Goal: Task Accomplishment & Management: Manage account settings

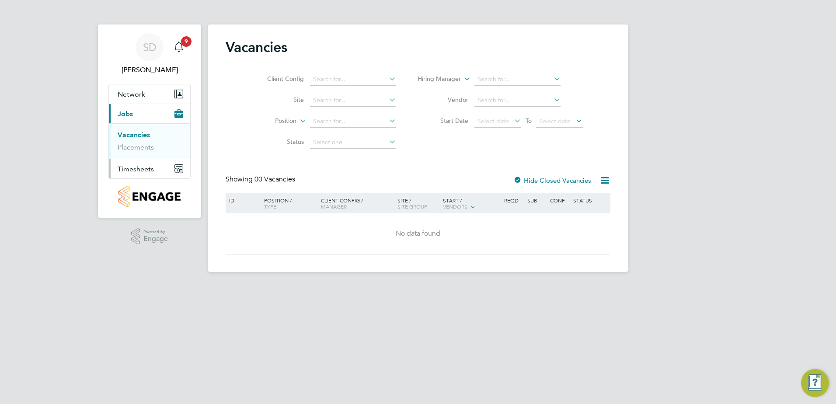
click at [152, 166] on span "Timesheets" at bounding box center [136, 169] width 36 height 8
click at [387, 99] on icon at bounding box center [387, 100] width 0 height 12
click at [381, 123] on li "Fresh Wharf Phase 2" at bounding box center [352, 124] width 87 height 12
type input "Fresh Wharf Phase 2"
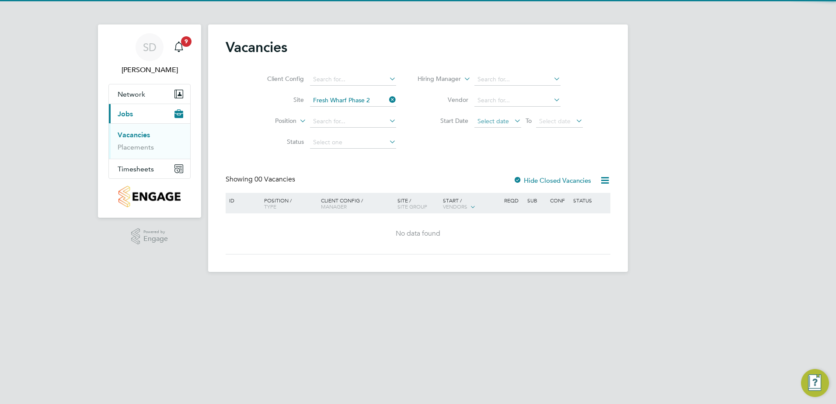
click at [506, 119] on span "Select date" at bounding box center [492, 121] width 31 height 8
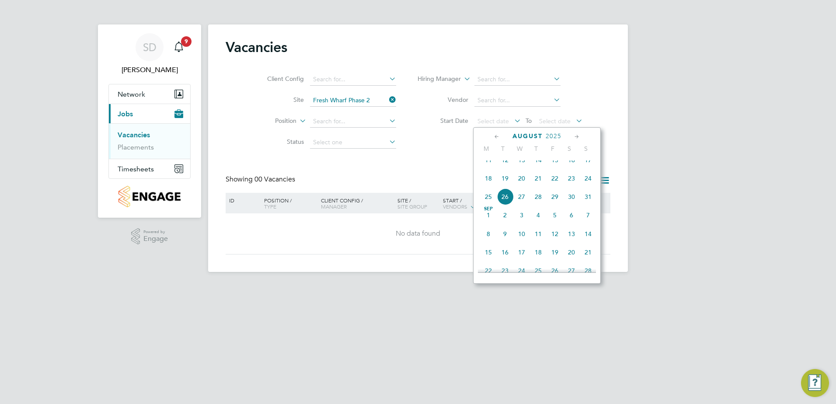
click at [490, 186] on span "18" at bounding box center [488, 178] width 17 height 17
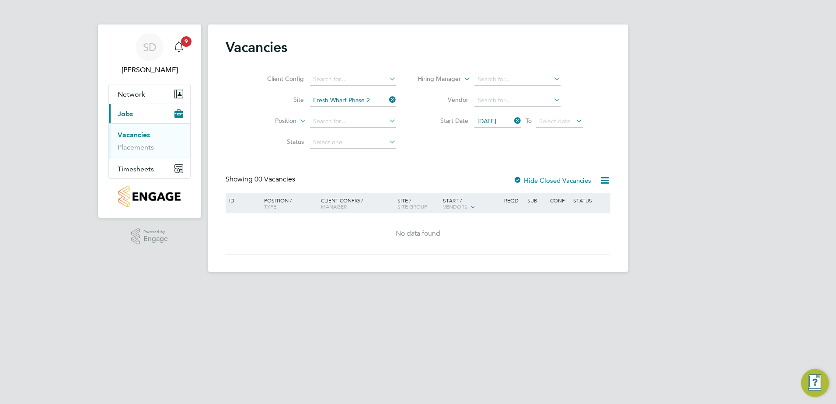
click at [574, 121] on icon at bounding box center [574, 120] width 0 height 12
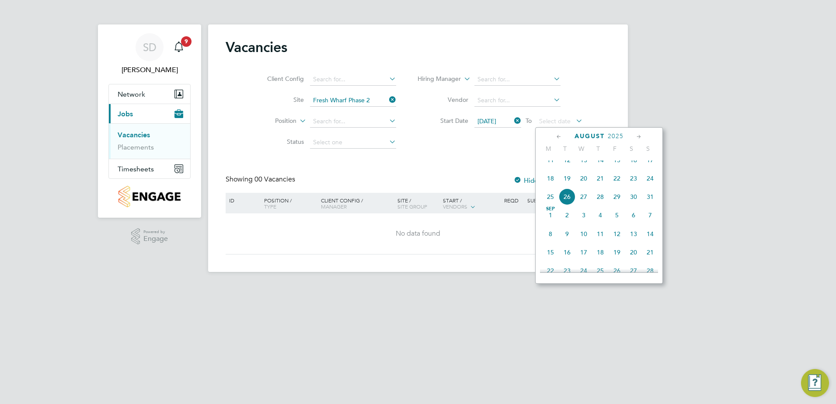
click at [651, 186] on span "24" at bounding box center [650, 178] width 17 height 17
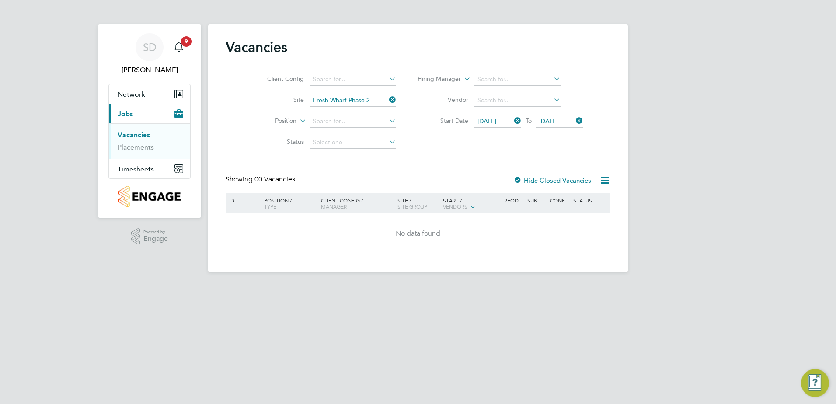
click at [387, 123] on icon at bounding box center [387, 120] width 0 height 12
click at [298, 120] on icon at bounding box center [298, 118] width 0 height 8
click at [387, 142] on icon at bounding box center [387, 141] width 0 height 12
click at [437, 136] on div "Client Config Site Fresh Wharf Phase 2 Position Status Hiring Manager Vendor St…" at bounding box center [418, 109] width 385 height 88
click at [143, 168] on span "Timesheets" at bounding box center [136, 169] width 36 height 8
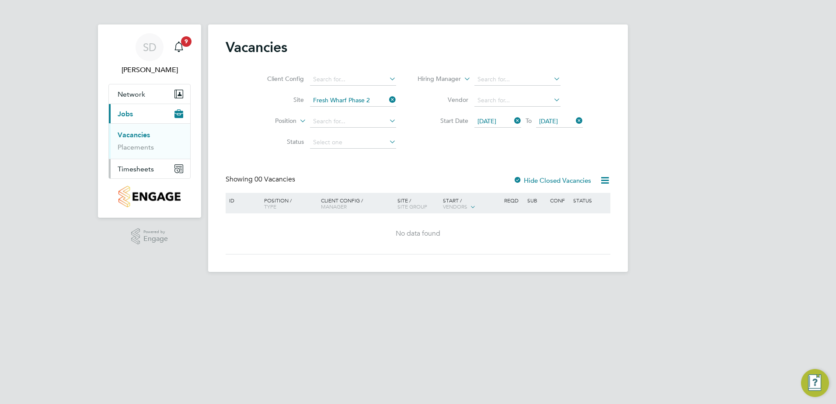
click at [145, 167] on span "Timesheets" at bounding box center [136, 169] width 36 height 8
click at [151, 168] on span "Timesheets" at bounding box center [136, 169] width 36 height 8
click at [387, 116] on icon at bounding box center [387, 120] width 0 height 12
click at [424, 150] on div "Client Config Site Fresh Wharf Phase 2 Position Status Hiring Manager Vendor St…" at bounding box center [418, 109] width 385 height 88
click at [387, 141] on icon at bounding box center [387, 141] width 0 height 12
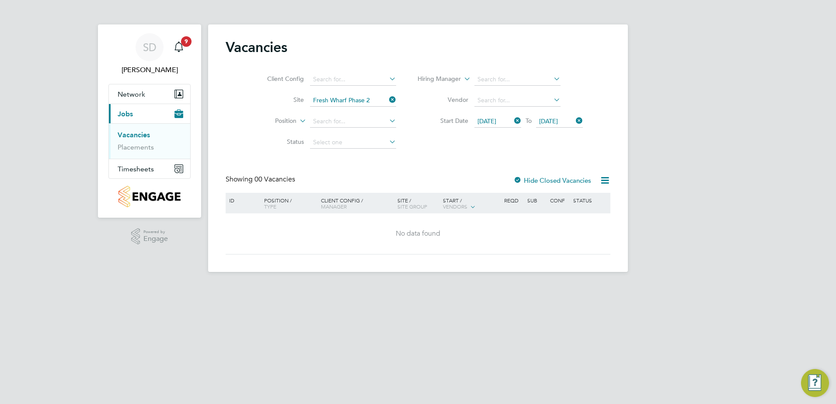
click at [485, 151] on div "Client Config Site Fresh Wharf Phase 2 Position Status Hiring Manager Vendor St…" at bounding box center [418, 109] width 385 height 88
click at [149, 167] on span "Timesheets" at bounding box center [136, 169] width 36 height 8
click at [176, 45] on icon "Main navigation" at bounding box center [178, 47] width 10 height 10
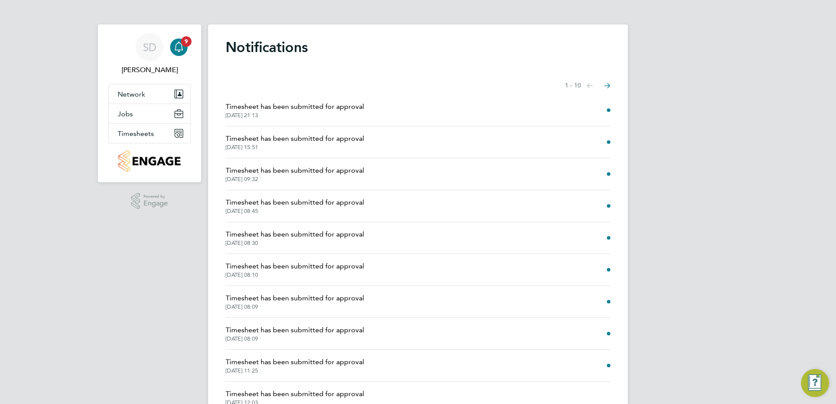
click at [267, 107] on span "Timesheet has been submitted for approval" at bounding box center [295, 106] width 139 height 10
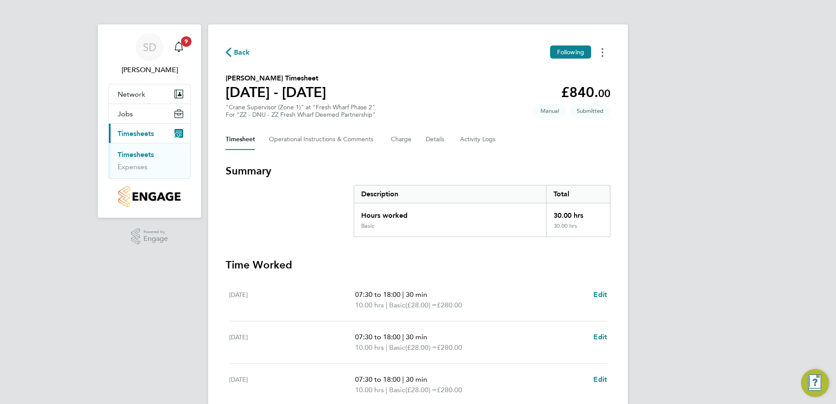
click at [605, 55] on button "Timesheets Menu" at bounding box center [602, 52] width 16 height 14
click at [139, 161] on li "Timesheets" at bounding box center [151, 156] width 66 height 12
click at [144, 158] on link "Timesheets" at bounding box center [136, 154] width 36 height 8
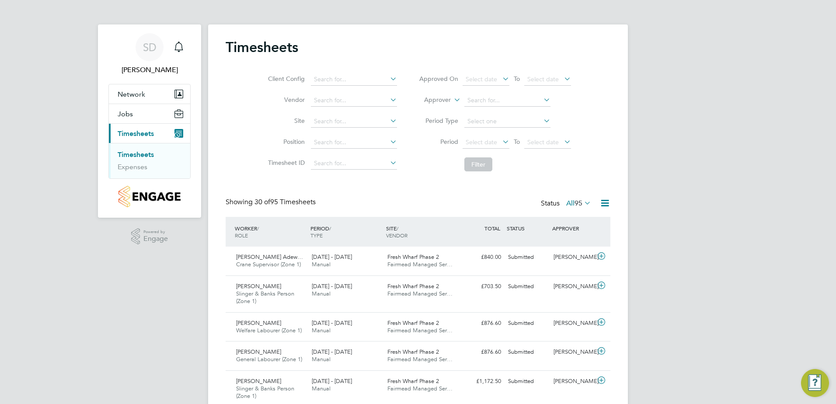
click at [388, 118] on icon at bounding box center [388, 120] width 0 height 12
click at [359, 141] on li "Fresh Wharf Phase 2" at bounding box center [353, 145] width 87 height 12
type input "Fresh Wharf Phase 2"
click at [500, 141] on icon at bounding box center [500, 141] width 0 height 12
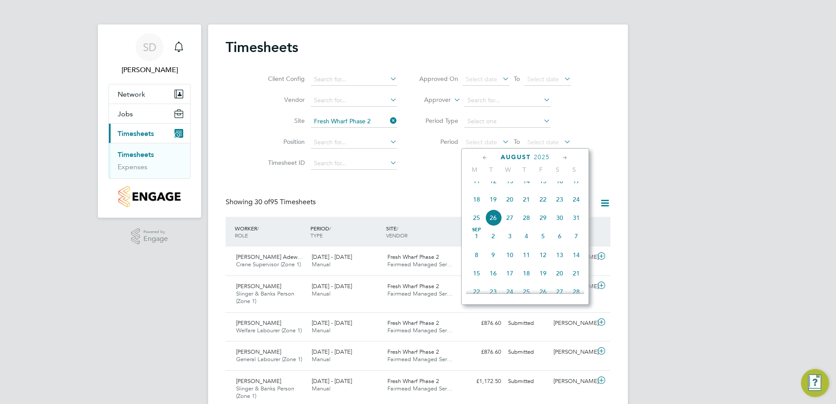
click at [477, 205] on span "18" at bounding box center [476, 199] width 17 height 17
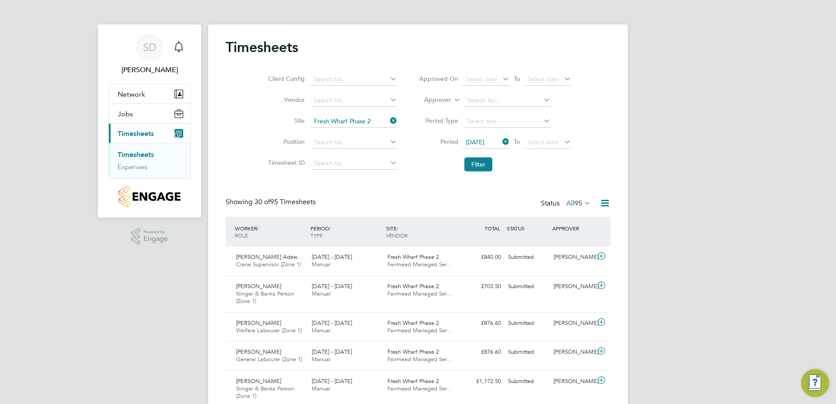
click at [562, 139] on icon at bounding box center [562, 141] width 0 height 12
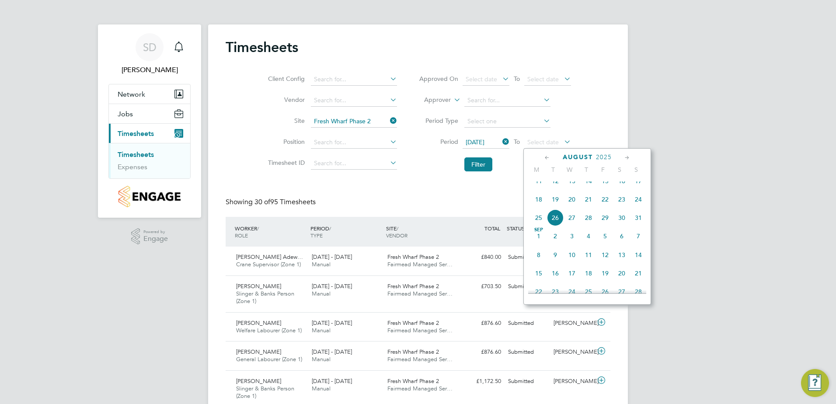
click at [637, 206] on span "24" at bounding box center [638, 199] width 17 height 17
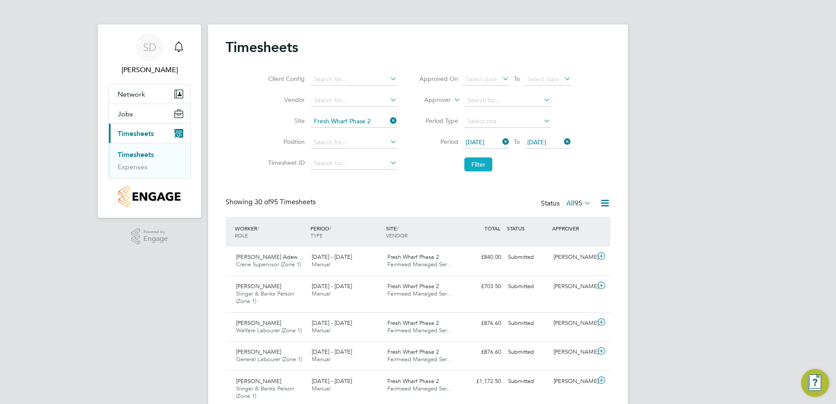
click at [484, 165] on button "Filter" at bounding box center [478, 164] width 28 height 14
click at [605, 203] on icon at bounding box center [604, 203] width 11 height 11
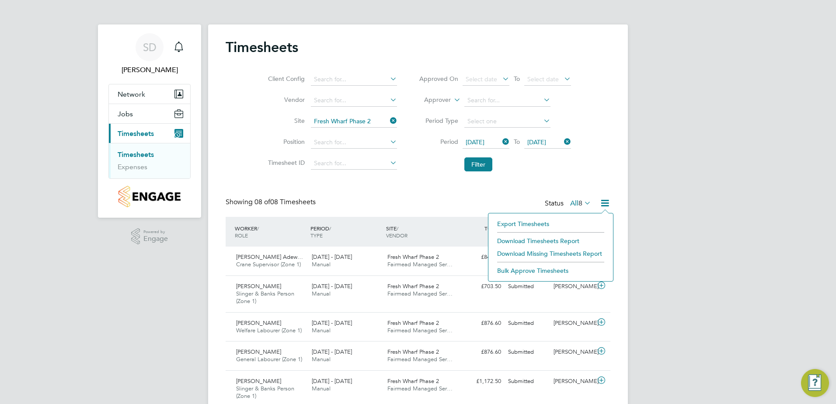
click at [569, 238] on li "Download Timesheets Report" at bounding box center [551, 241] width 116 height 12
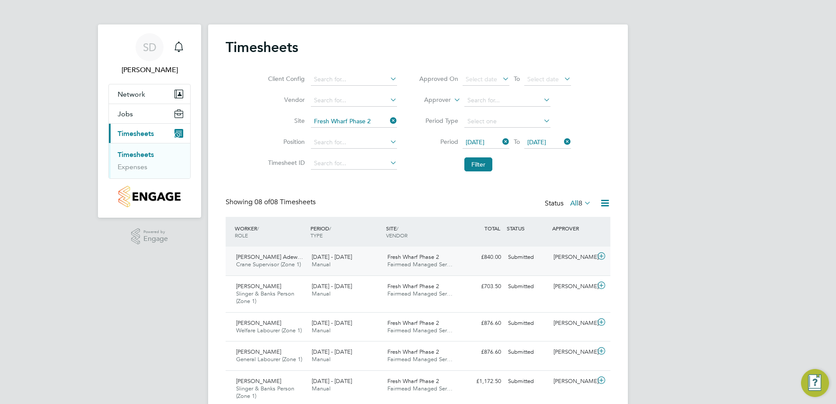
click at [267, 260] on div "Afeez Babatunde Adew… Crane Supervisor (Zone 1) 18 - 24 Aug 2025" at bounding box center [270, 261] width 76 height 22
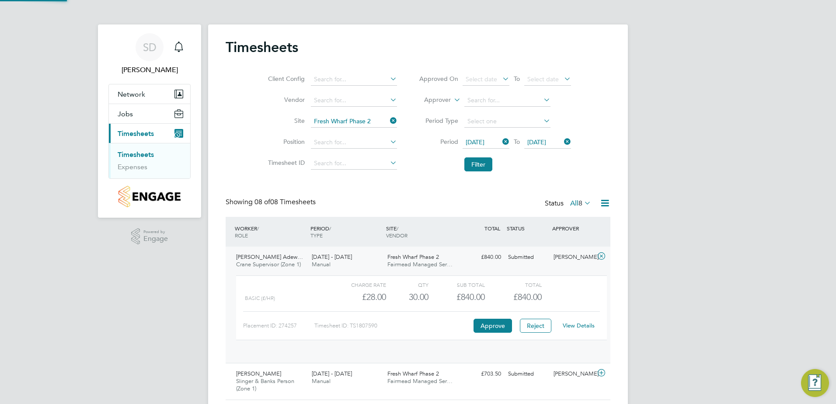
scroll to position [15, 85]
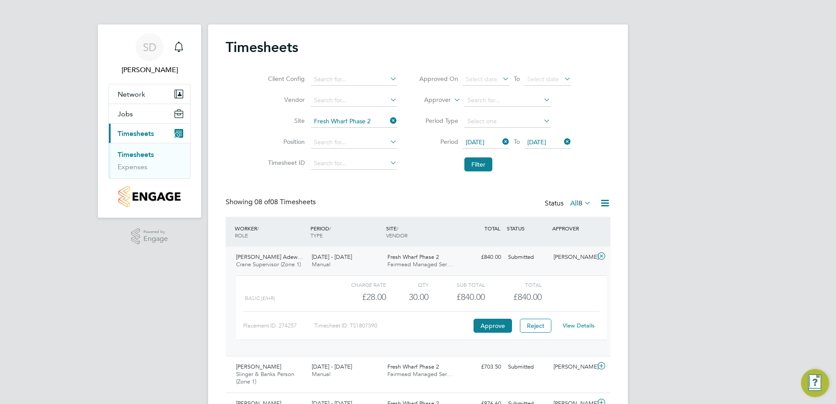
click at [575, 325] on link "View Details" at bounding box center [578, 325] width 32 height 7
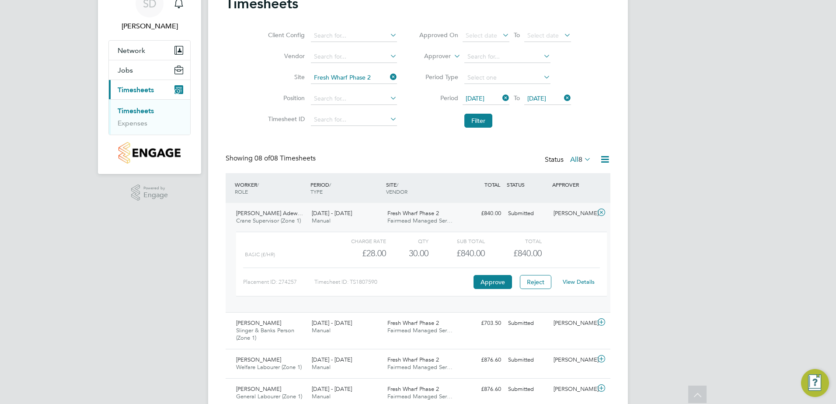
click at [582, 281] on link "View Details" at bounding box center [578, 281] width 32 height 7
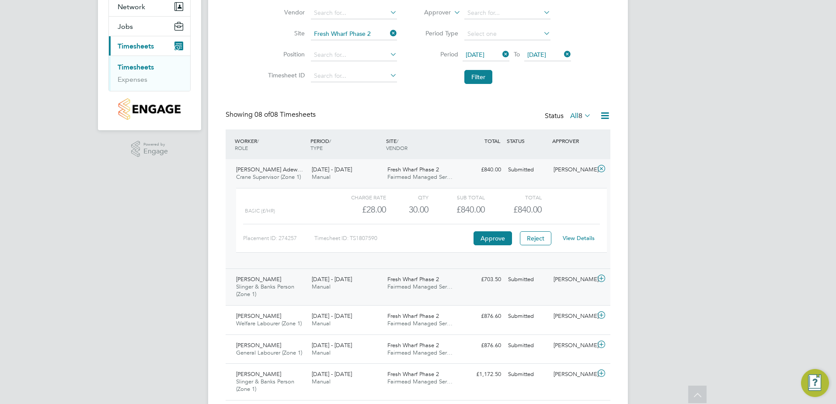
scroll to position [131, 0]
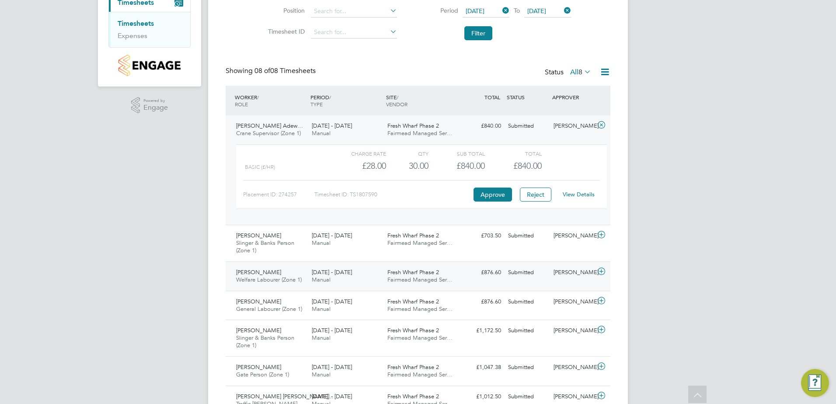
click at [302, 275] on div "Petronela Apostol Welfare Labourer (Zone 1) 18 - 24 Aug 2025" at bounding box center [270, 276] width 76 height 22
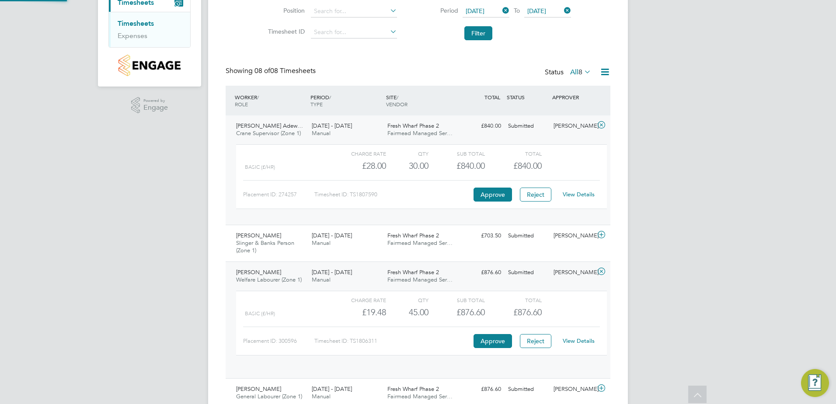
scroll to position [15, 85]
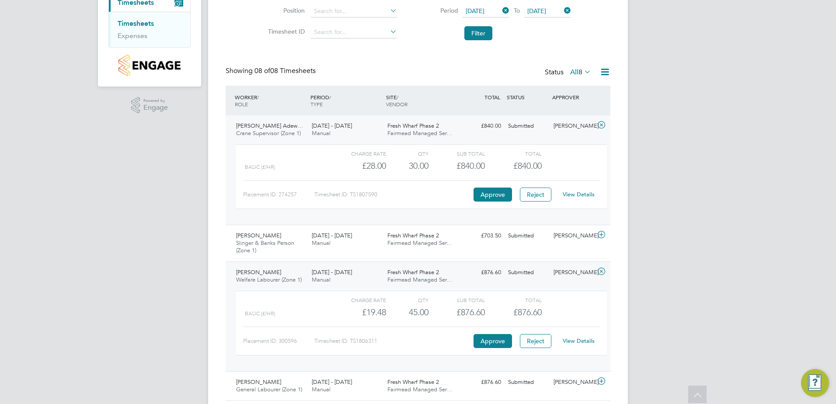
click at [585, 340] on link "View Details" at bounding box center [578, 340] width 32 height 7
click at [603, 124] on icon at bounding box center [601, 124] width 11 height 7
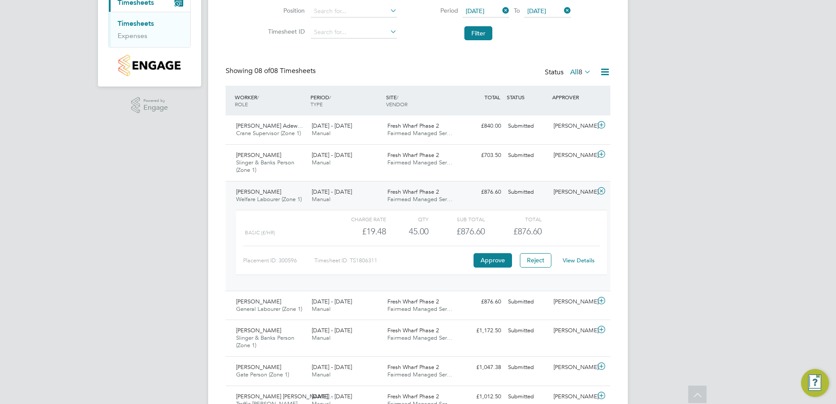
click at [601, 193] on icon at bounding box center [601, 190] width 11 height 7
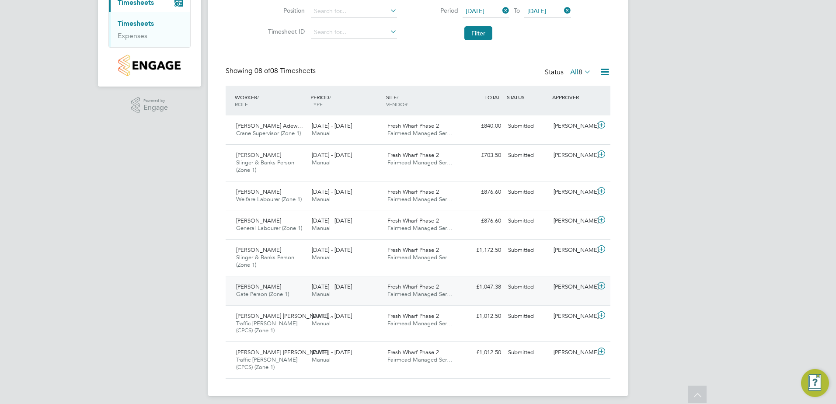
click at [601, 285] on icon at bounding box center [601, 285] width 11 height 7
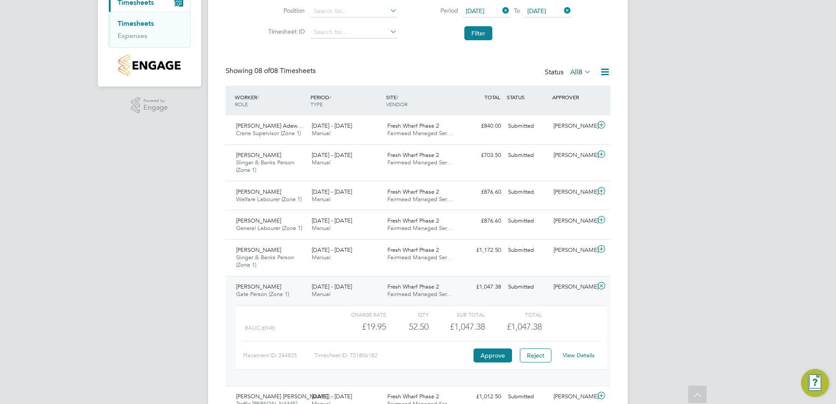
click at [577, 354] on link "View Details" at bounding box center [578, 354] width 32 height 7
click at [587, 357] on link "View Details" at bounding box center [578, 354] width 32 height 7
click at [605, 286] on icon at bounding box center [601, 285] width 11 height 7
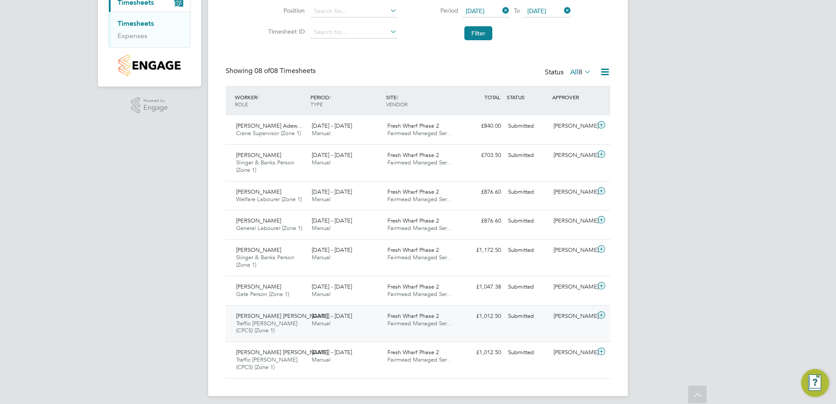
click at [600, 316] on icon at bounding box center [601, 315] width 11 height 7
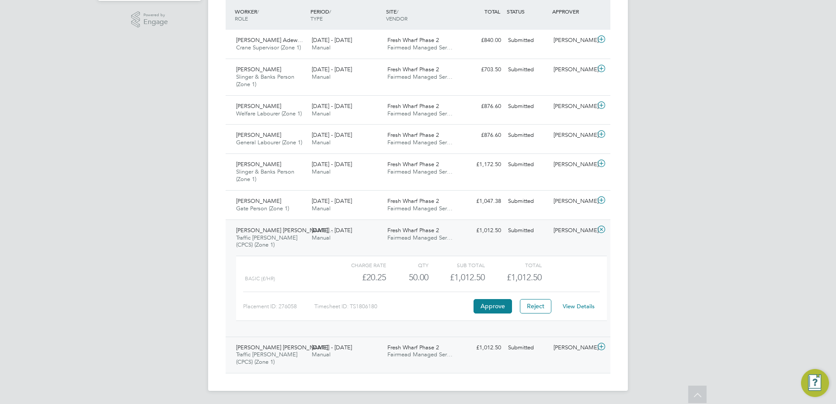
scroll to position [218, 0]
click at [584, 304] on link "View Details" at bounding box center [578, 305] width 32 height 7
click at [602, 228] on icon at bounding box center [601, 228] width 11 height 7
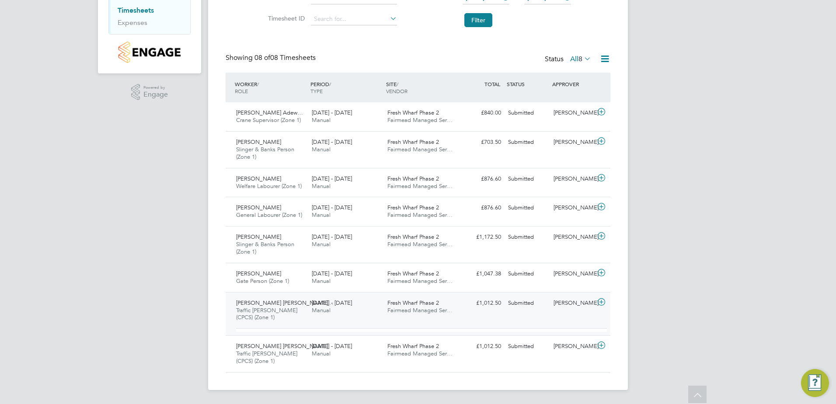
scroll to position [137, 0]
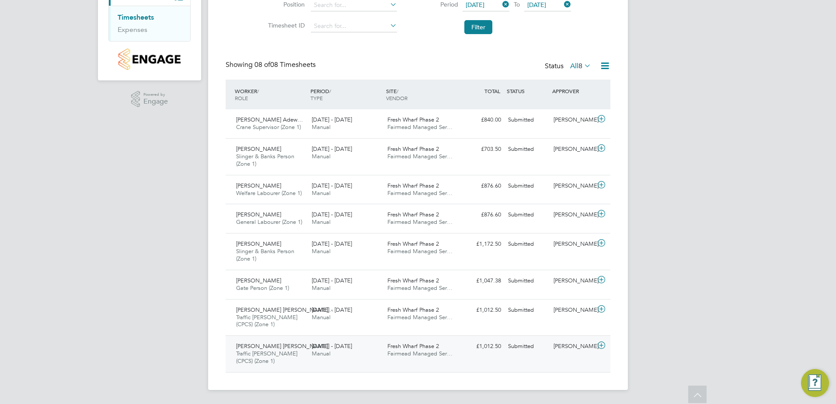
click at [600, 344] on icon at bounding box center [601, 345] width 11 height 7
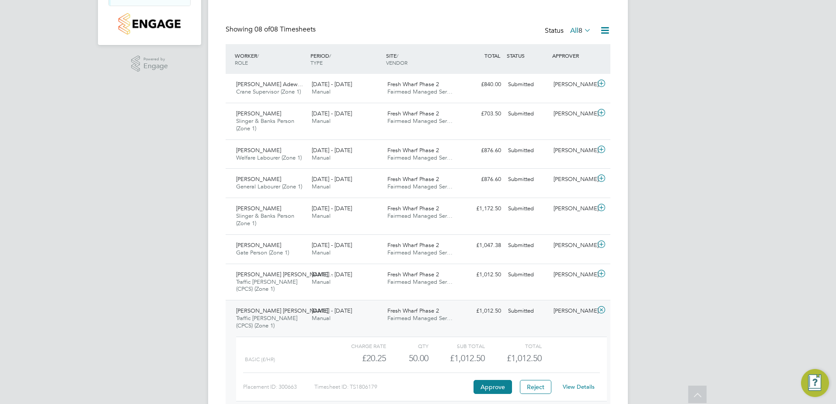
scroll to position [188, 0]
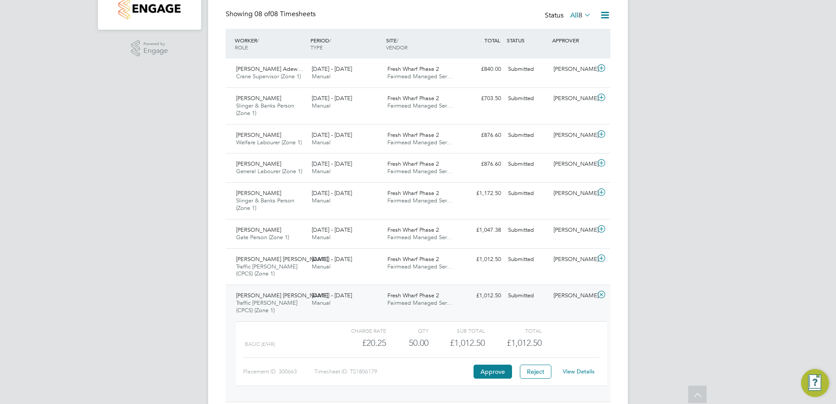
click at [579, 369] on link "View Details" at bounding box center [578, 371] width 32 height 7
click at [601, 291] on icon at bounding box center [601, 294] width 11 height 7
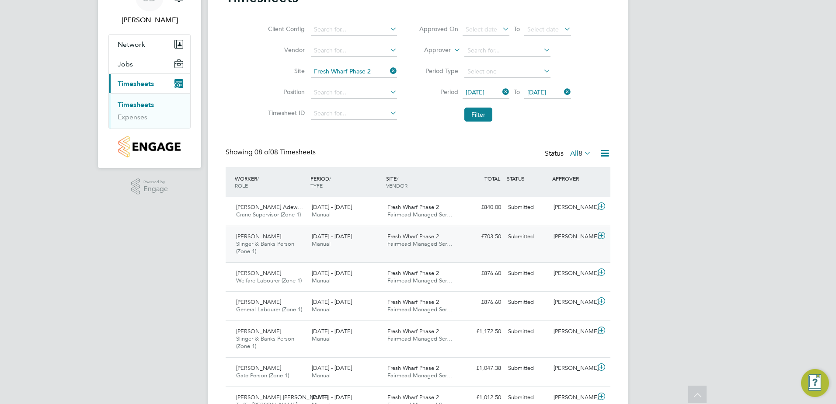
scroll to position [137, 0]
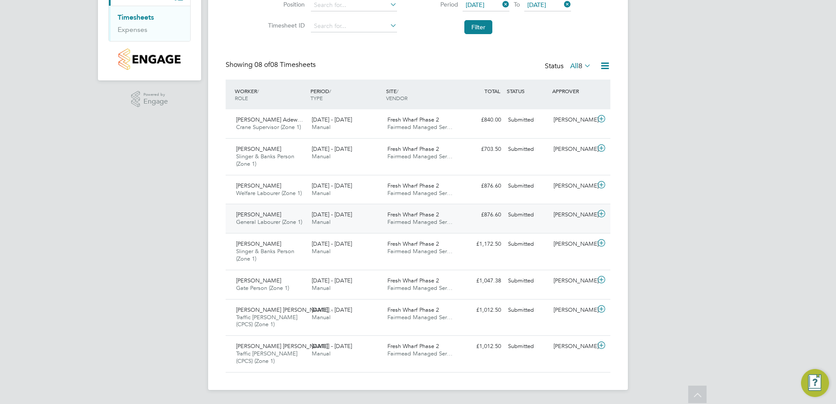
click at [604, 212] on icon at bounding box center [601, 213] width 11 height 7
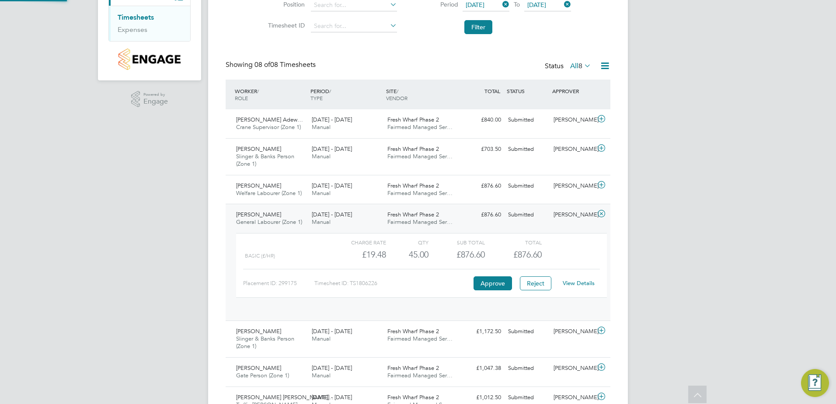
scroll to position [15, 85]
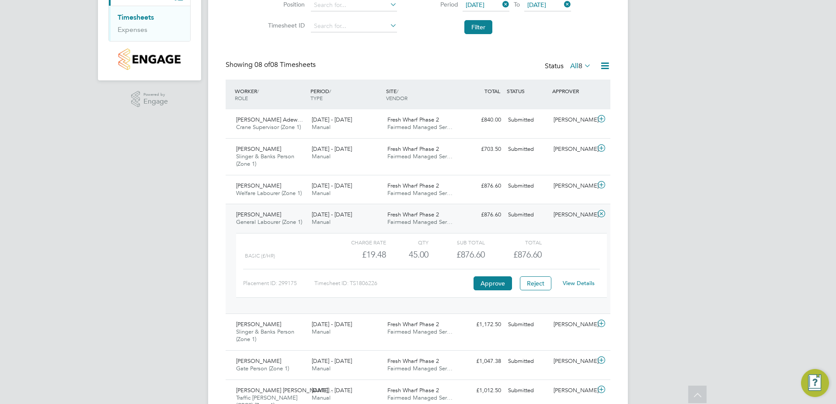
click at [586, 282] on link "View Details" at bounding box center [578, 282] width 32 height 7
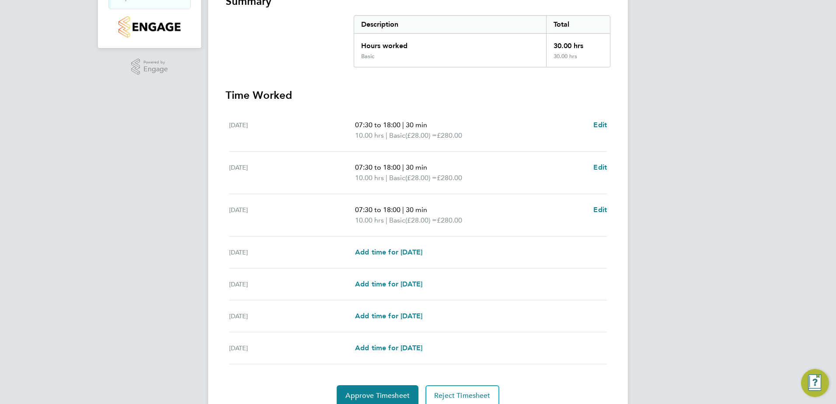
scroll to position [207, 0]
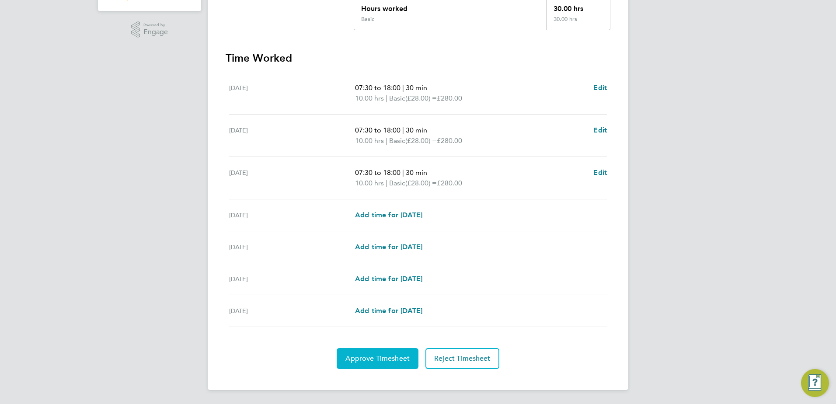
click at [382, 357] on span "Approve Timesheet" at bounding box center [377, 358] width 64 height 9
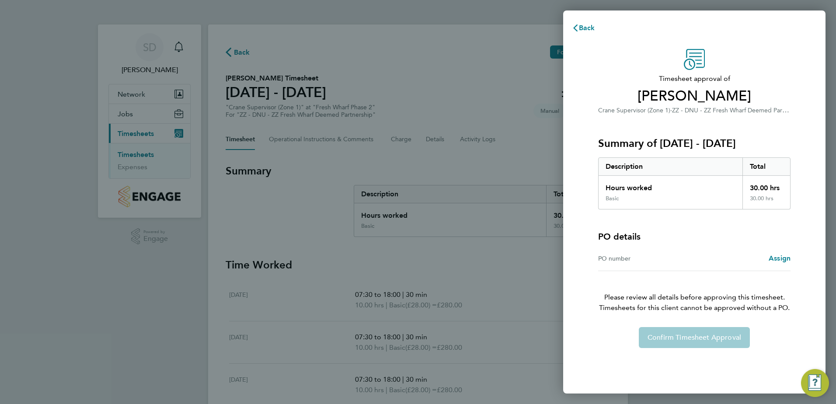
click at [621, 253] on div "PO number" at bounding box center [646, 258] width 96 height 10
click at [780, 257] on span "Assign" at bounding box center [779, 258] width 22 height 8
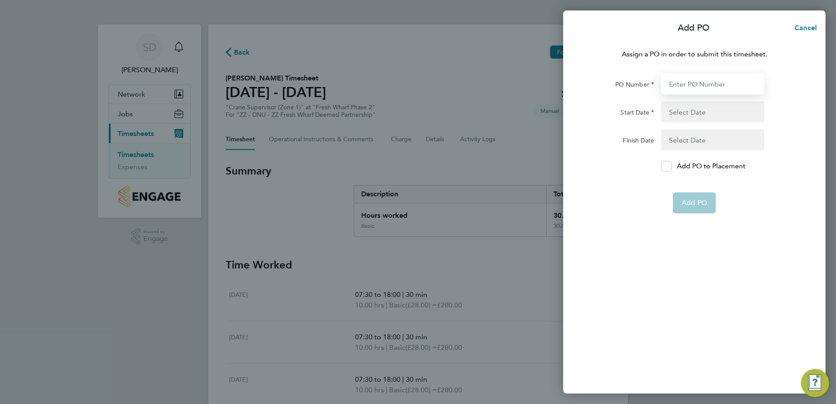
click at [687, 83] on input "PO Number" at bounding box center [712, 83] width 103 height 21
type input "H68087B"
type input "03 Mar 25"
type input "01 Jun 27"
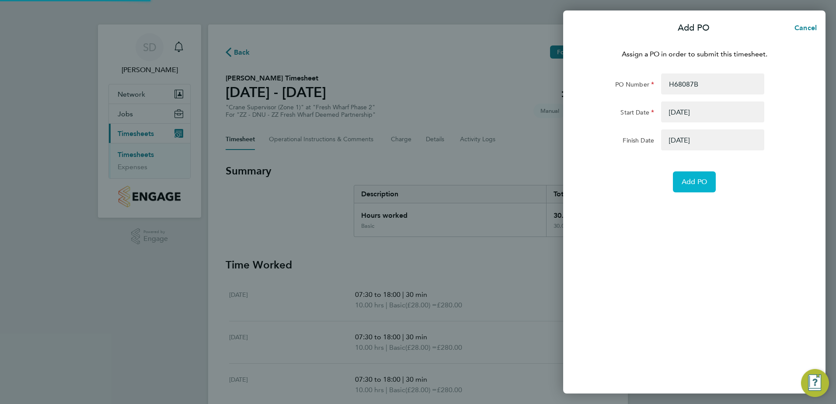
click at [689, 180] on span "Add PO" at bounding box center [693, 181] width 25 height 9
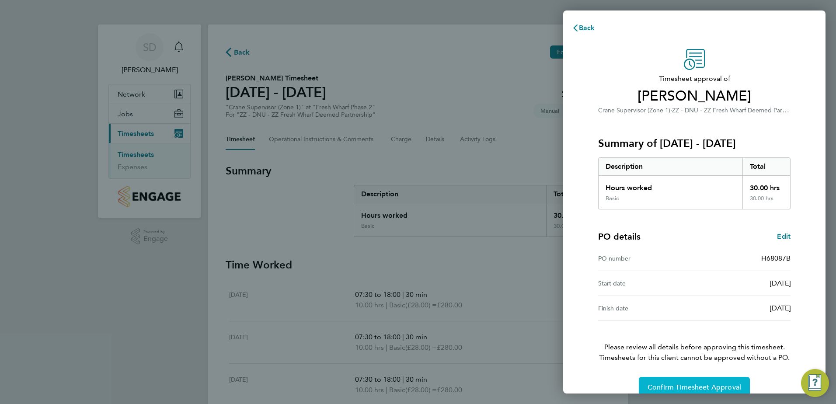
click at [695, 381] on button "Confirm Timesheet Approval" at bounding box center [693, 387] width 111 height 21
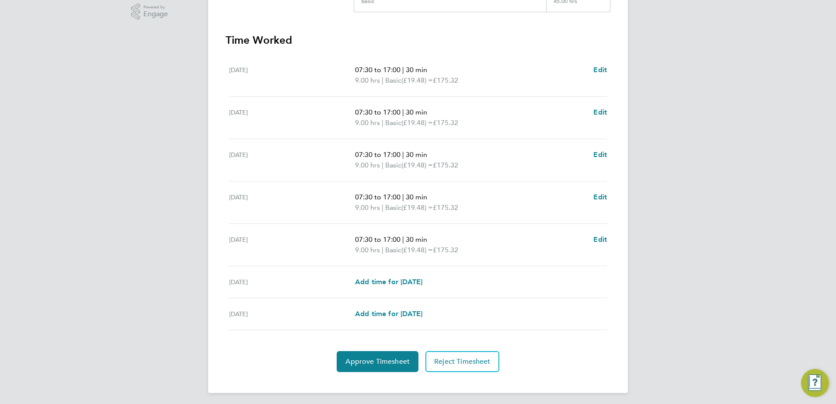
scroll to position [228, 0]
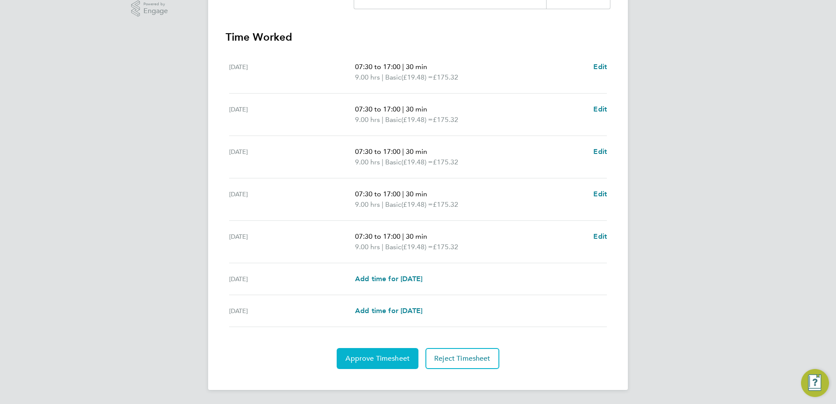
click at [383, 358] on span "Approve Timesheet" at bounding box center [377, 358] width 64 height 9
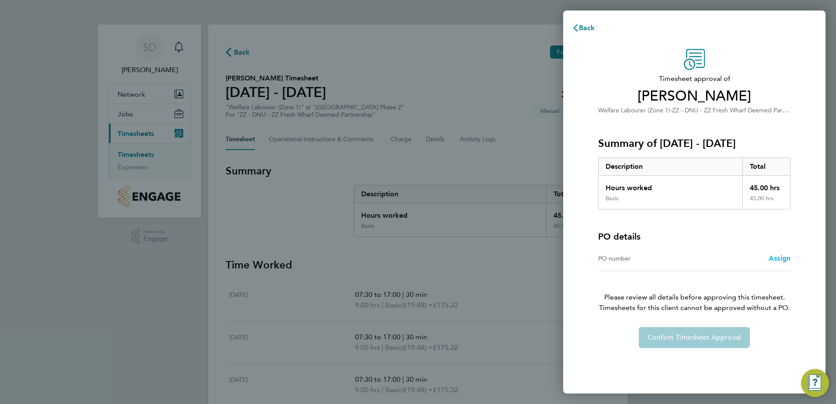
click at [776, 259] on span "Assign" at bounding box center [779, 258] width 22 height 8
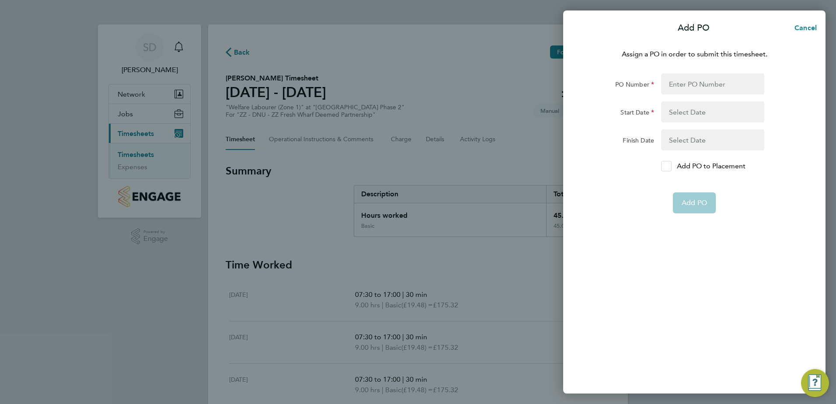
click at [673, 162] on label "Add PO to Placement" at bounding box center [712, 166] width 103 height 10
click at [669, 166] on input "Add PO to Placement" at bounding box center [669, 166] width 0 height 0
click at [705, 84] on input "PO Number" at bounding box center [712, 83] width 103 height 21
type input "H68087B"
type input "03 Mar 25"
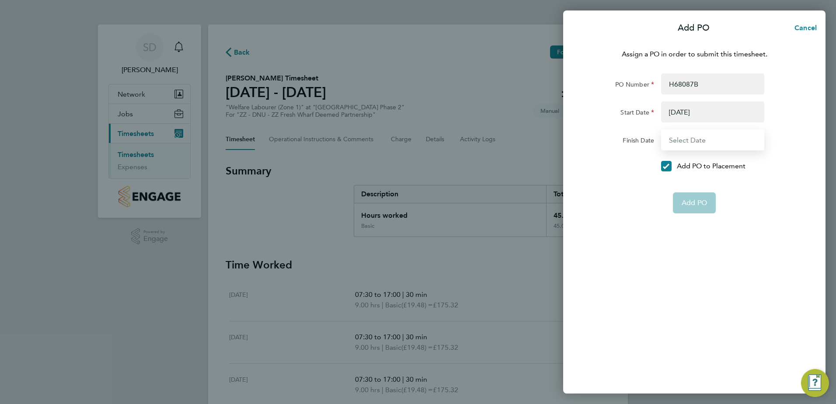
type input "01 Jun 27"
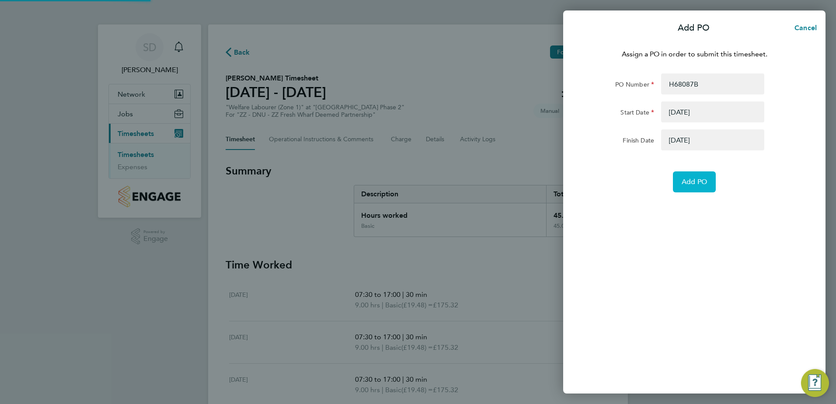
click at [699, 183] on span "Add PO" at bounding box center [693, 181] width 25 height 9
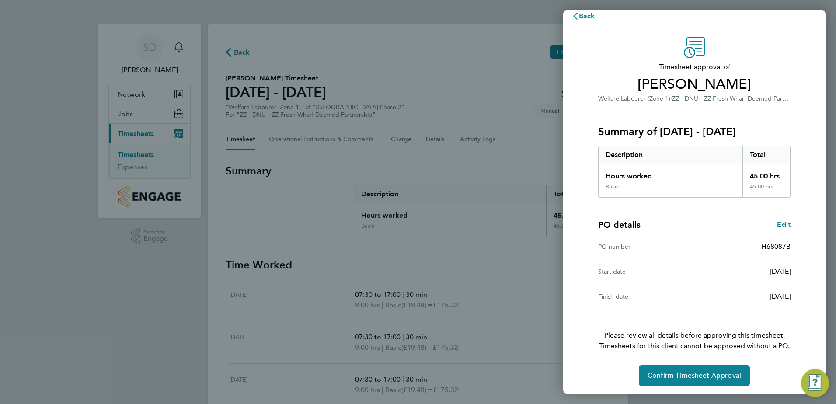
scroll to position [15, 0]
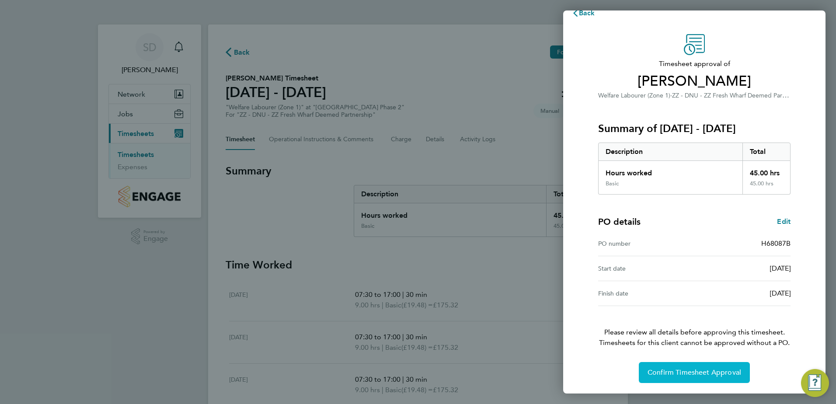
click at [696, 374] on span "Confirm Timesheet Approval" at bounding box center [694, 372] width 94 height 9
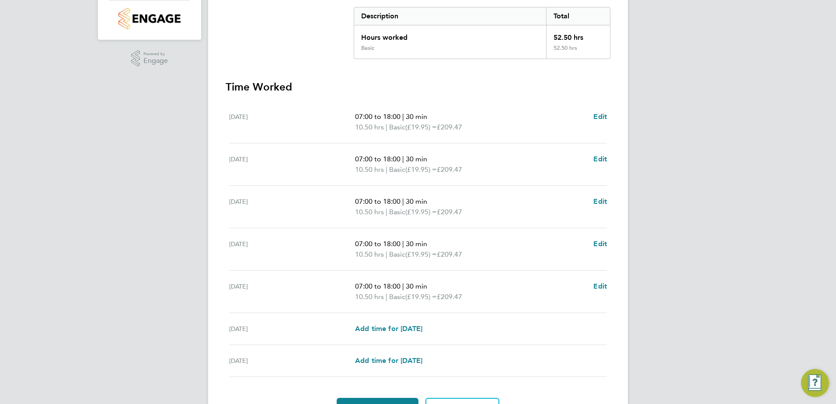
scroll to position [228, 0]
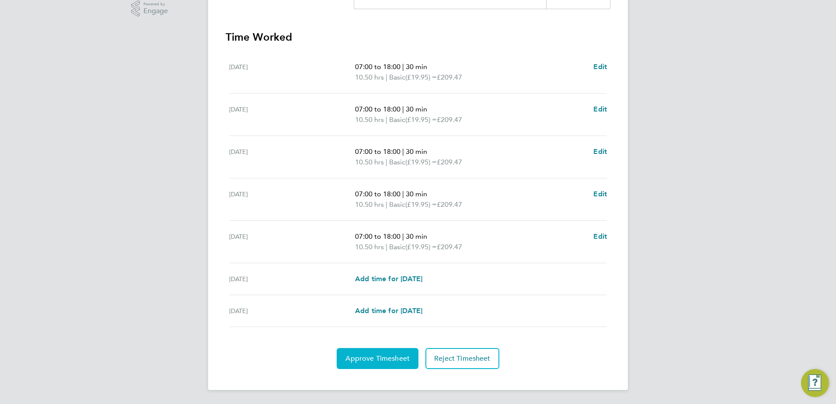
click at [395, 362] on span "Approve Timesheet" at bounding box center [377, 358] width 64 height 9
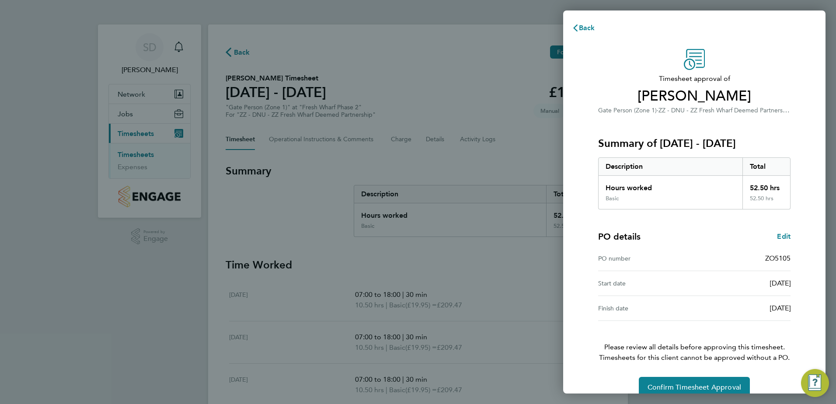
scroll to position [15, 0]
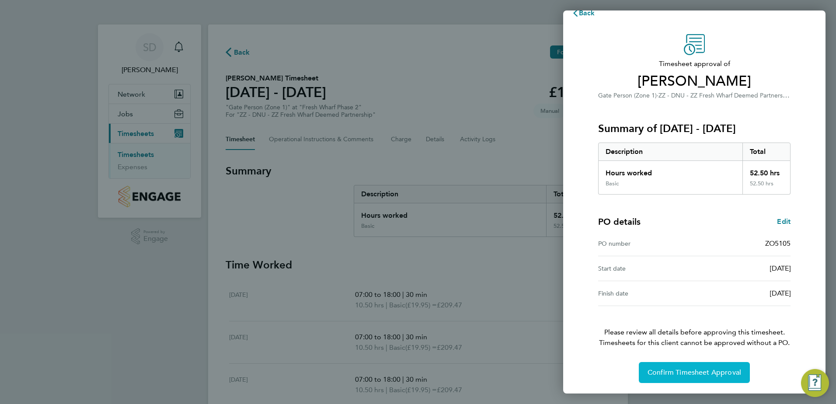
click at [690, 366] on button "Confirm Timesheet Approval" at bounding box center [693, 372] width 111 height 21
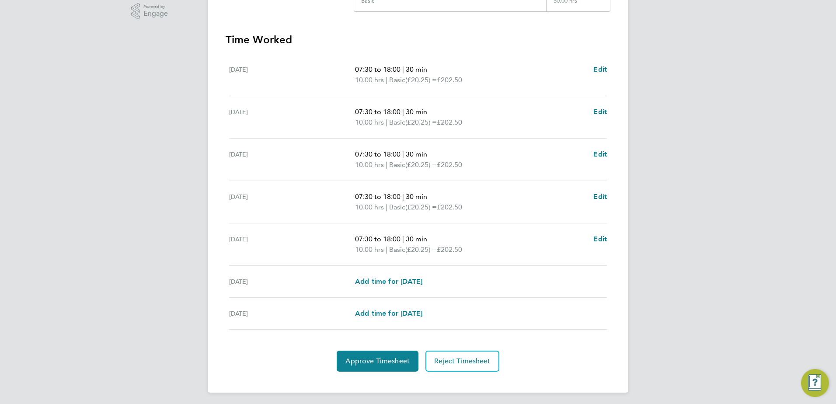
scroll to position [228, 0]
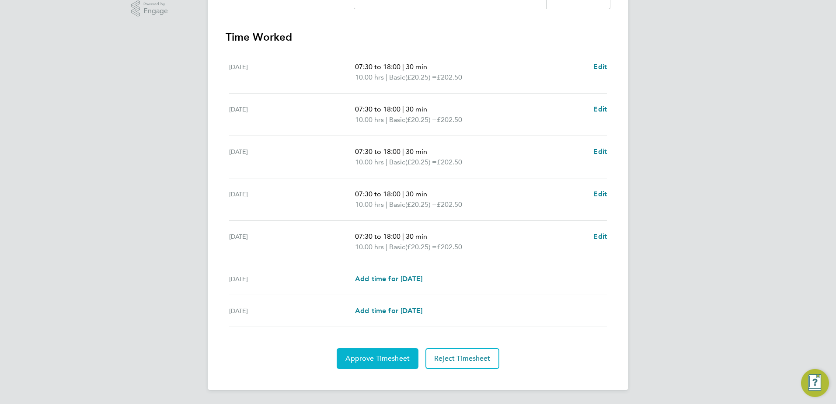
click at [390, 359] on span "Approve Timesheet" at bounding box center [377, 358] width 64 height 9
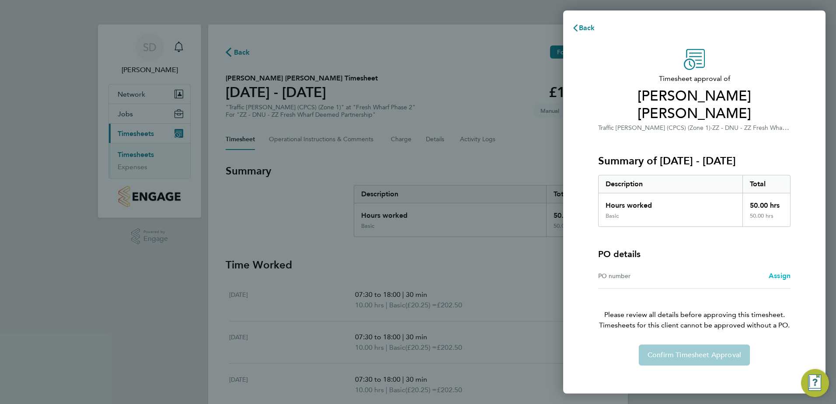
click at [781, 271] on span "Assign" at bounding box center [779, 275] width 22 height 8
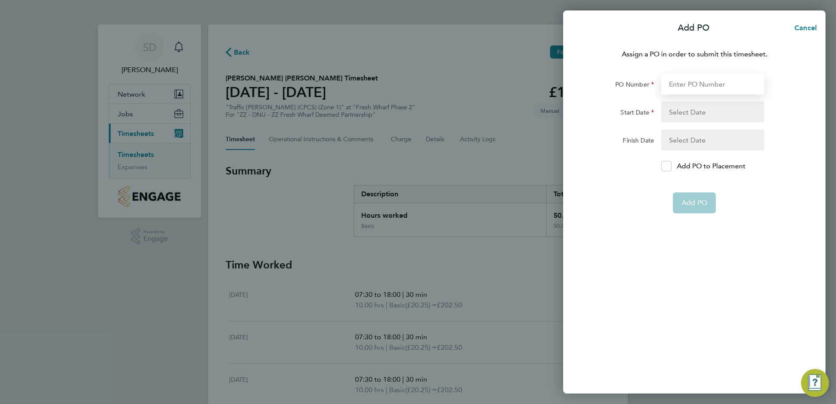
click at [710, 84] on input "PO Number" at bounding box center [712, 83] width 103 height 21
type input "H68087B"
type input "[DATE]"
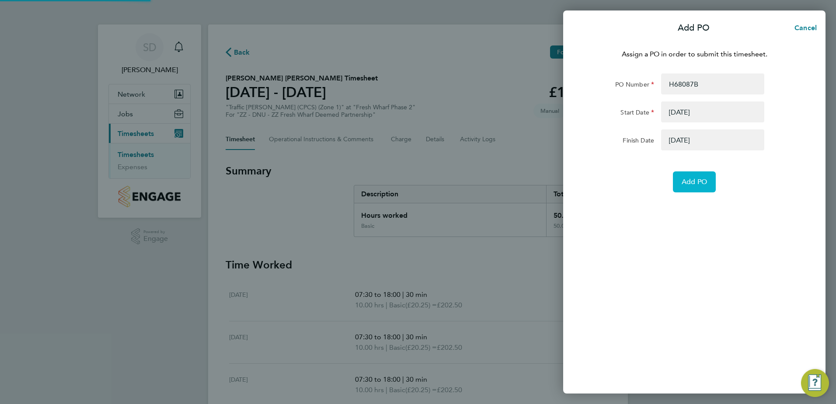
click at [697, 180] on span "Add PO" at bounding box center [693, 181] width 25 height 9
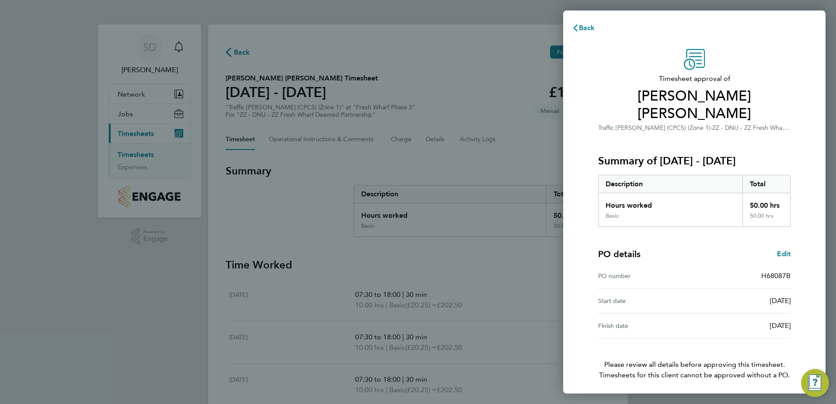
scroll to position [15, 0]
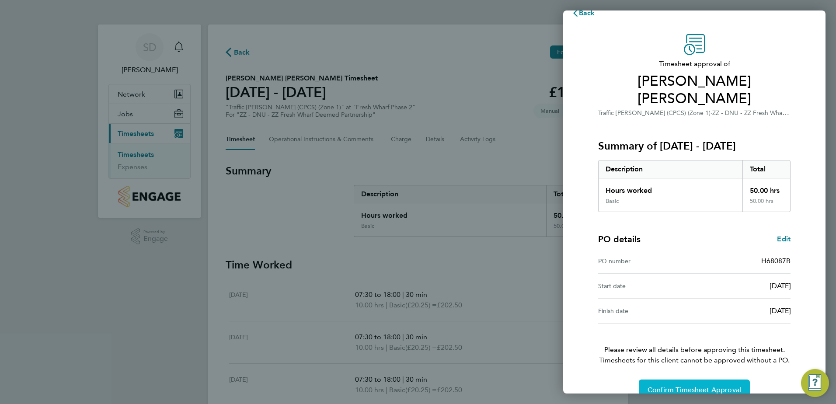
click at [703, 385] on span "Confirm Timesheet Approval" at bounding box center [694, 389] width 94 height 9
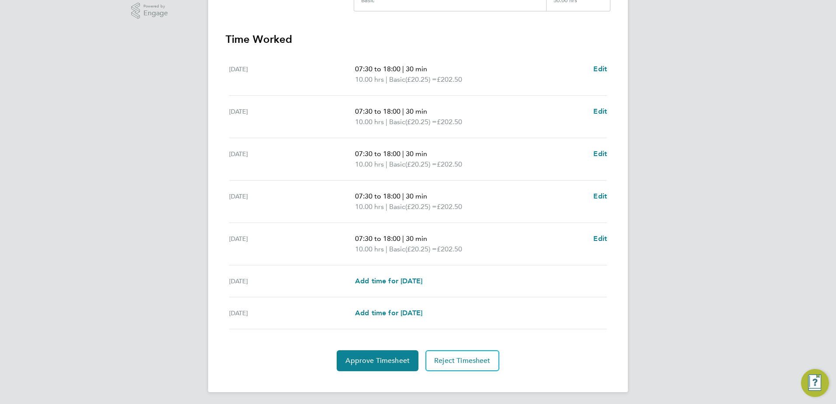
scroll to position [228, 0]
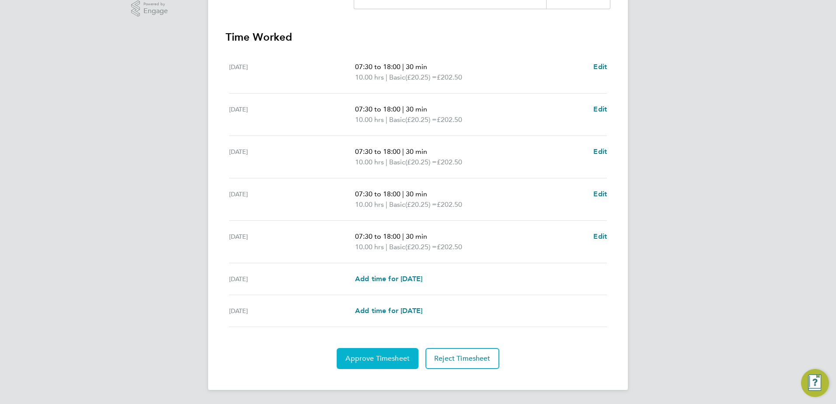
click at [397, 357] on span "Approve Timesheet" at bounding box center [377, 358] width 64 height 9
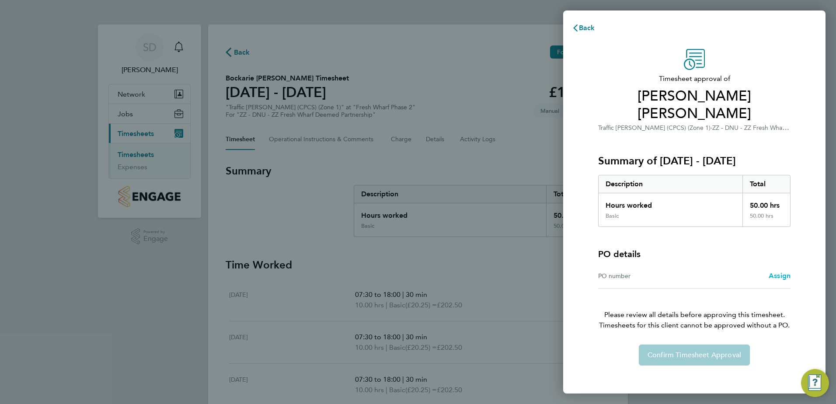
click at [775, 271] on span "Assign" at bounding box center [779, 275] width 22 height 8
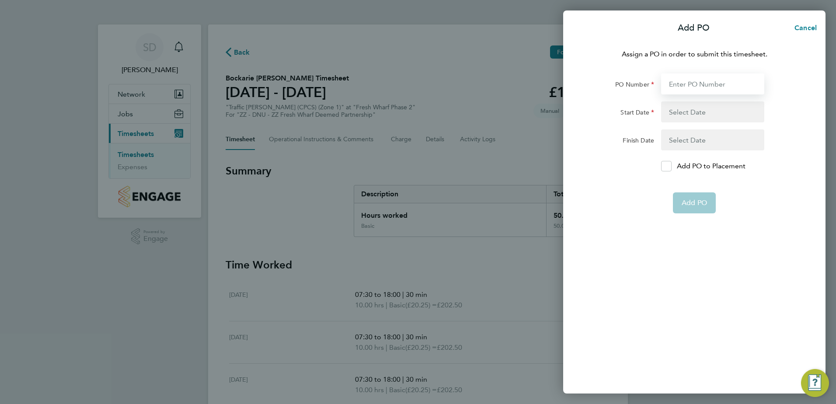
click at [694, 82] on input "PO Number" at bounding box center [712, 83] width 103 height 21
type input "H68087B"
type input "03 Mar 25"
type input "01 Jun 27"
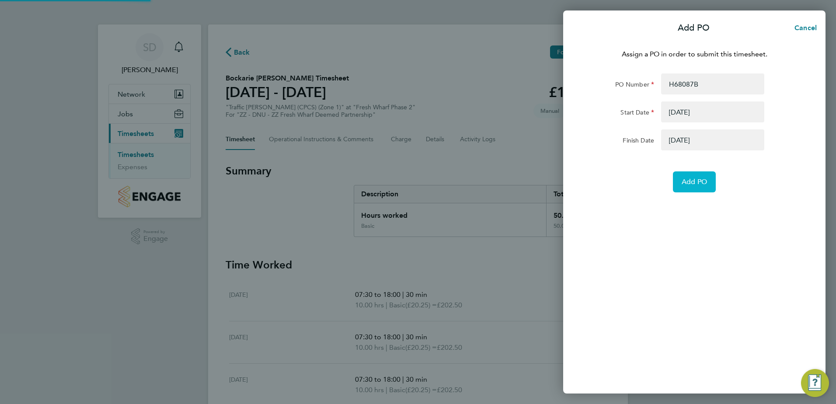
click at [704, 185] on span "Add PO" at bounding box center [693, 181] width 25 height 9
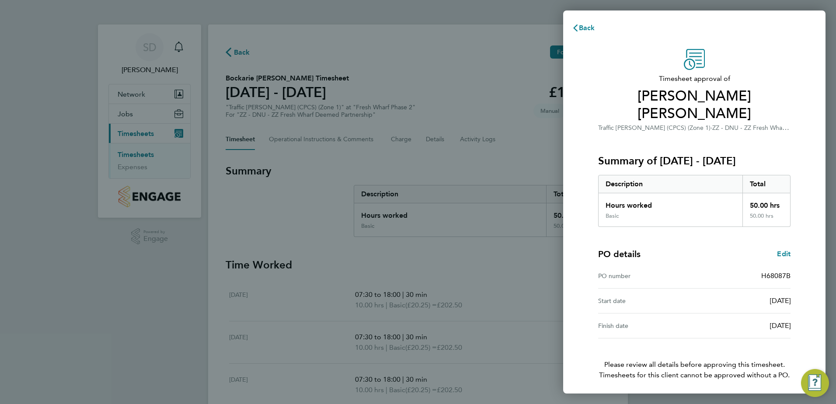
click at [723, 400] on span "Confirm Timesheet Approval" at bounding box center [694, 404] width 94 height 9
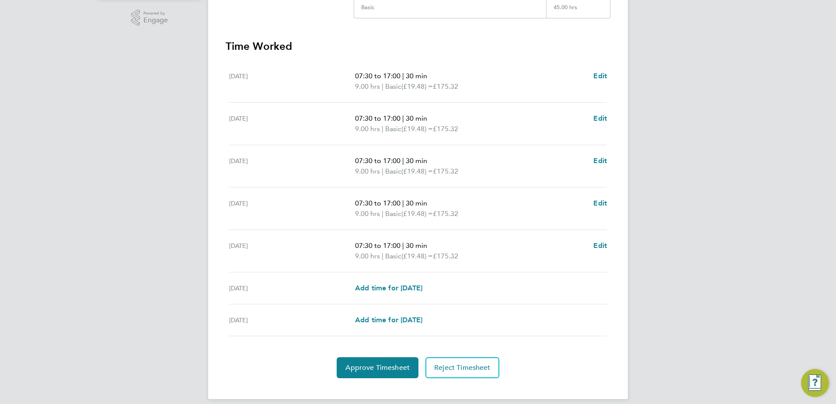
scroll to position [44, 0]
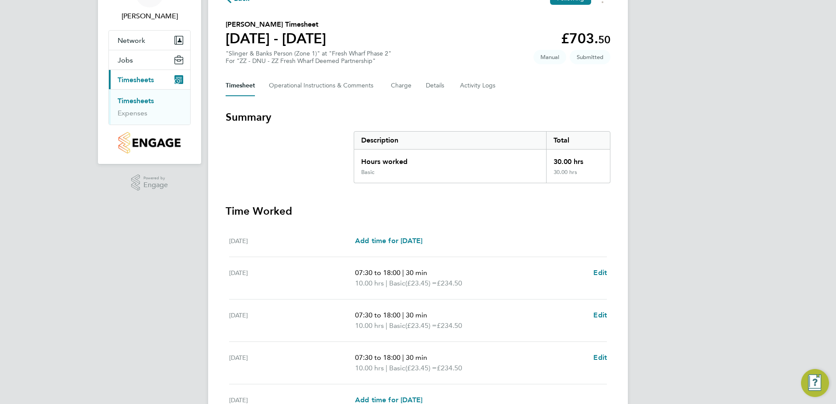
scroll to position [44, 0]
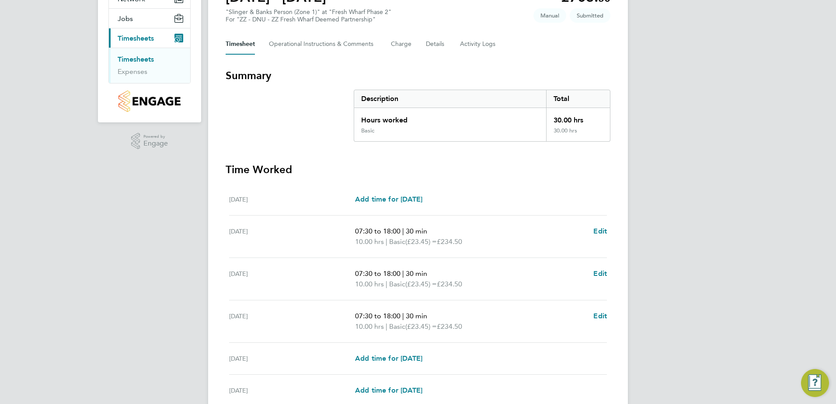
scroll to position [175, 0]
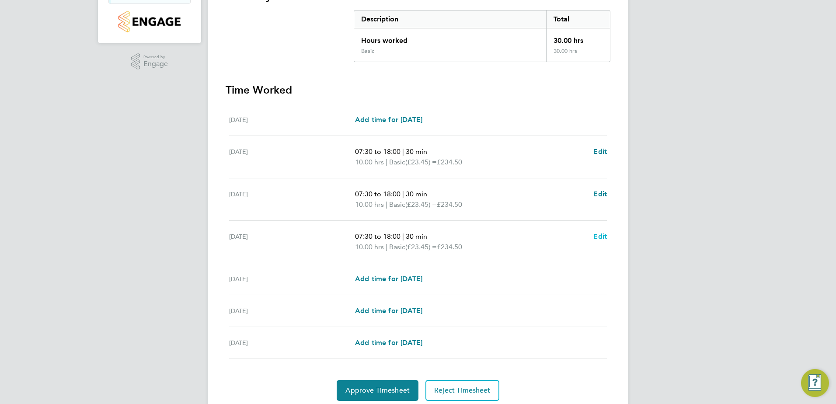
click at [601, 235] on span "Edit" at bounding box center [600, 236] width 14 height 8
select select "30"
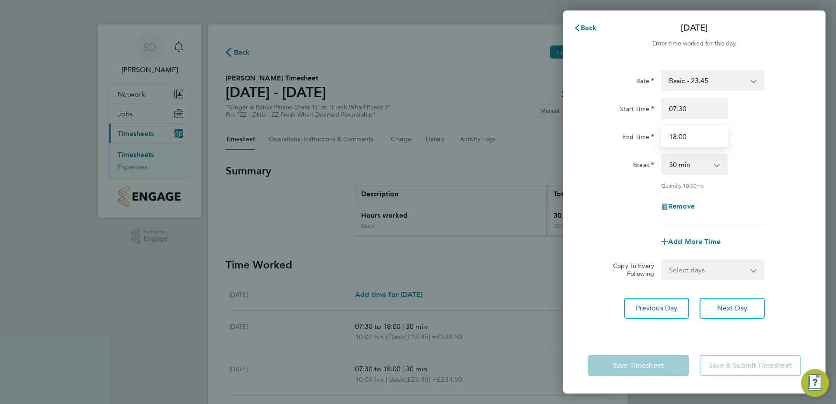
click at [677, 135] on input "18:00" at bounding box center [694, 136] width 66 height 21
type input "17:00"
click at [761, 165] on div "Break 0 min 15 min 30 min 45 min 60 min 75 min 90 min" at bounding box center [694, 164] width 220 height 21
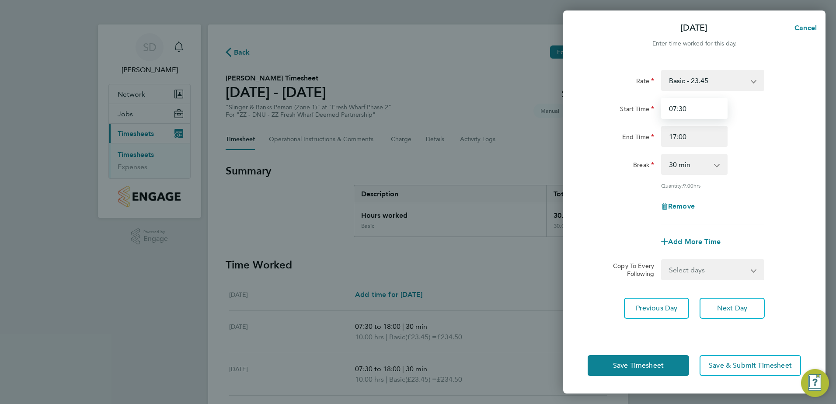
click at [690, 108] on input "07:30" at bounding box center [694, 108] width 66 height 21
type input "07:22"
click at [781, 145] on div "End Time 17:00" at bounding box center [694, 136] width 220 height 21
click at [654, 362] on span "Save Timesheet" at bounding box center [638, 365] width 51 height 9
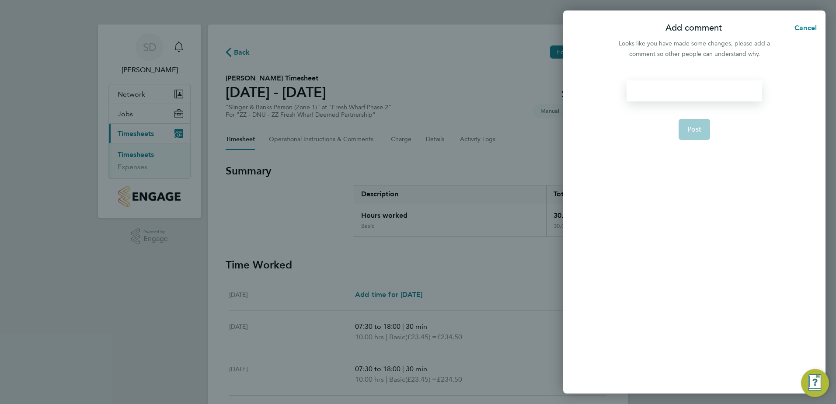
click at [666, 95] on div at bounding box center [693, 90] width 135 height 21
click at [679, 92] on div at bounding box center [693, 90] width 135 height 21
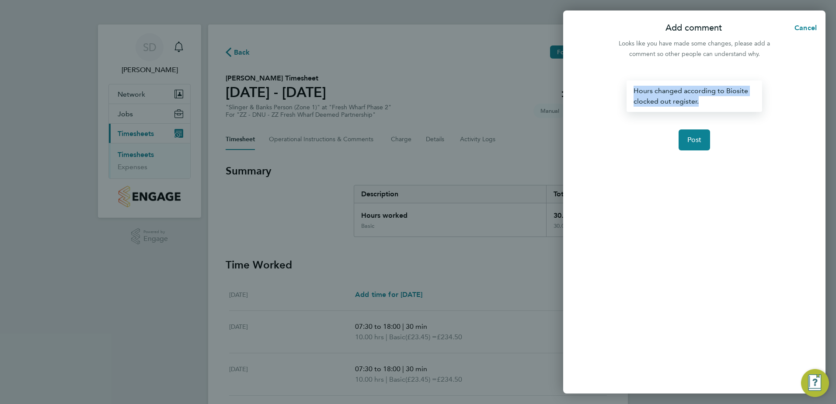
drag, startPoint x: 709, startPoint y: 101, endPoint x: 613, endPoint y: 89, distance: 97.4
click at [613, 89] on div "Hours changed according to Biosite clocked out register. Post" at bounding box center [694, 231] width 262 height 323
copy div "Hours changed according to Biosite clocked out register."
click at [669, 121] on form "Hours changed according to Biosite clocked out register. Post" at bounding box center [694, 180] width 142 height 201
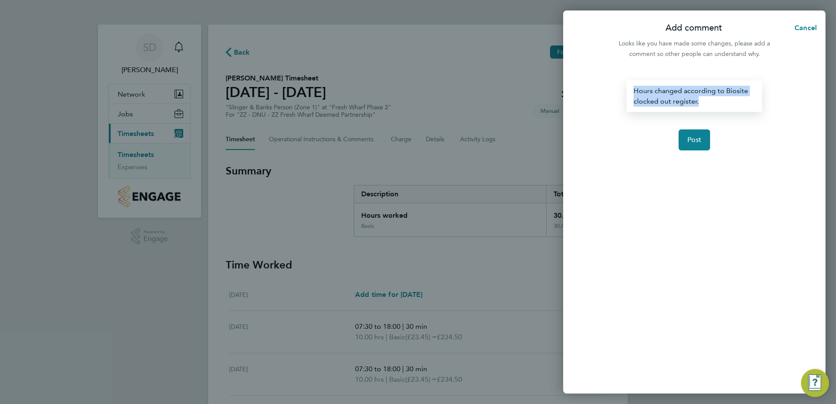
drag, startPoint x: 698, startPoint y: 103, endPoint x: 619, endPoint y: 90, distance: 79.6
click at [619, 90] on div "Hours changed according to Biosite clocked out register. Post" at bounding box center [694, 231] width 262 height 323
copy div "Hours changed according to Biosite clocked out register."
click at [714, 108] on div "Hours changed according to Biosite clocked out register." at bounding box center [693, 95] width 135 height 31
drag, startPoint x: 708, startPoint y: 105, endPoint x: 592, endPoint y: 89, distance: 117.4
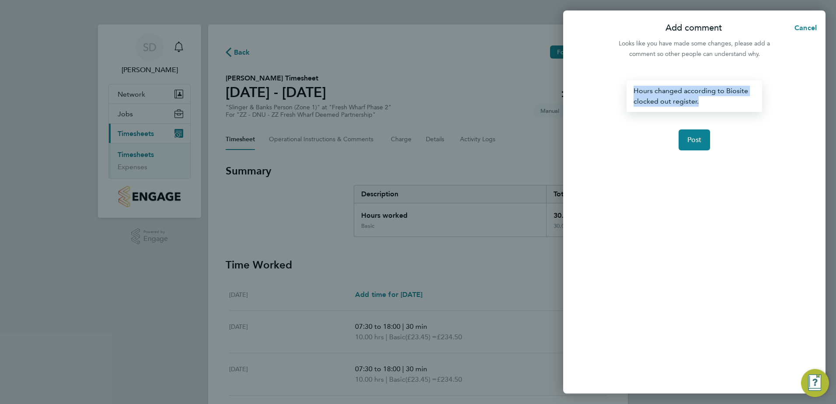
click at [592, 89] on div "Hours changed according to Biosite clocked out register. Post" at bounding box center [694, 231] width 262 height 323
copy div "Hours changed according to Biosite clocked out register."
click at [722, 113] on form "Hours changed according to Biosite clocked out register. Post" at bounding box center [694, 180] width 142 height 201
drag, startPoint x: 705, startPoint y: 104, endPoint x: 618, endPoint y: 87, distance: 88.5
click at [618, 87] on div "Hours changed according to Biosite clocked out register. Post" at bounding box center [694, 231] width 262 height 323
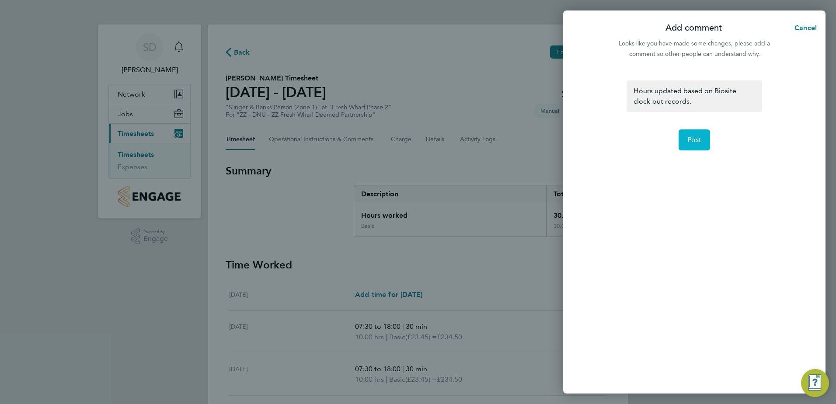
click at [695, 135] on button "Post" at bounding box center [694, 139] width 32 height 21
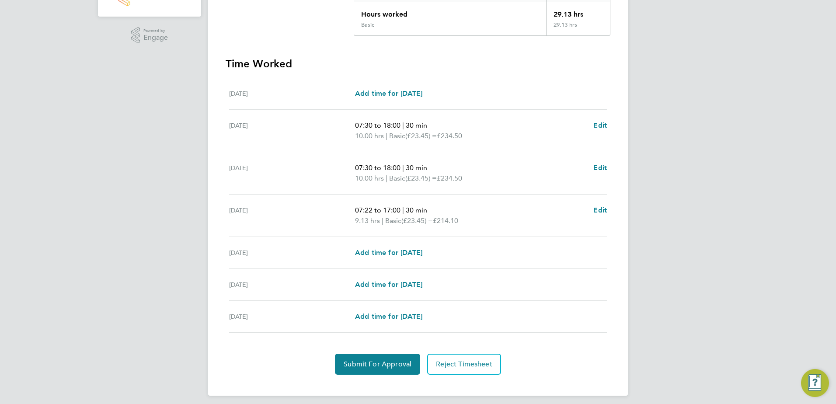
scroll to position [207, 0]
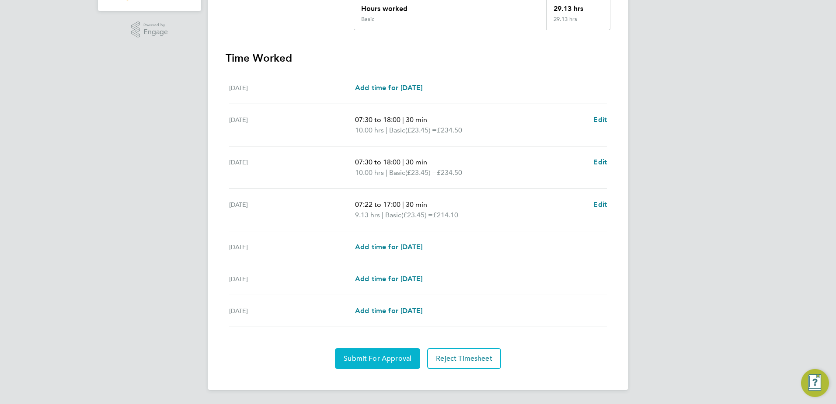
click at [380, 359] on span "Submit For Approval" at bounding box center [377, 358] width 68 height 9
click at [371, 355] on span "Approve Timesheet" at bounding box center [377, 358] width 64 height 9
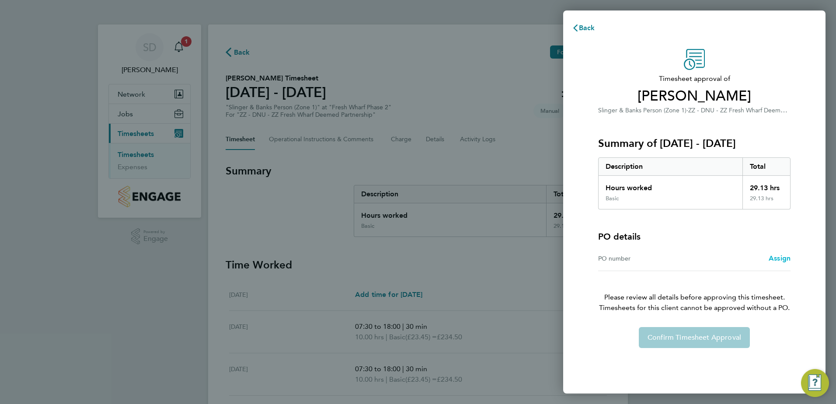
click at [777, 257] on span "Assign" at bounding box center [779, 258] width 22 height 8
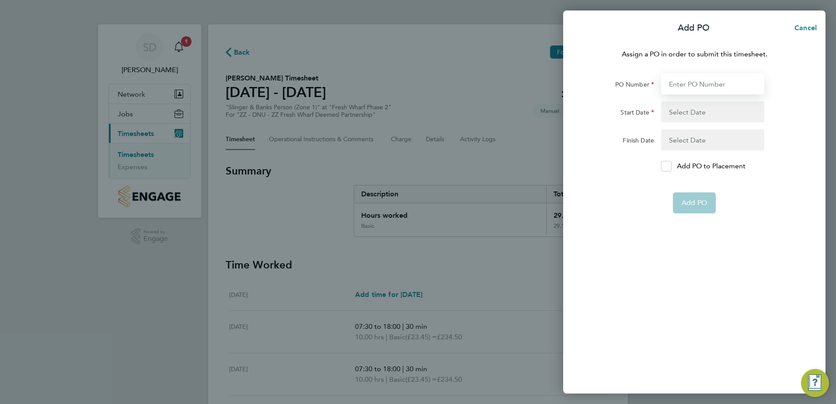
click at [683, 83] on input "PO Number" at bounding box center [712, 83] width 103 height 21
type input "H68087B"
type input "03 Mar 25"
type input "01 Jun 27"
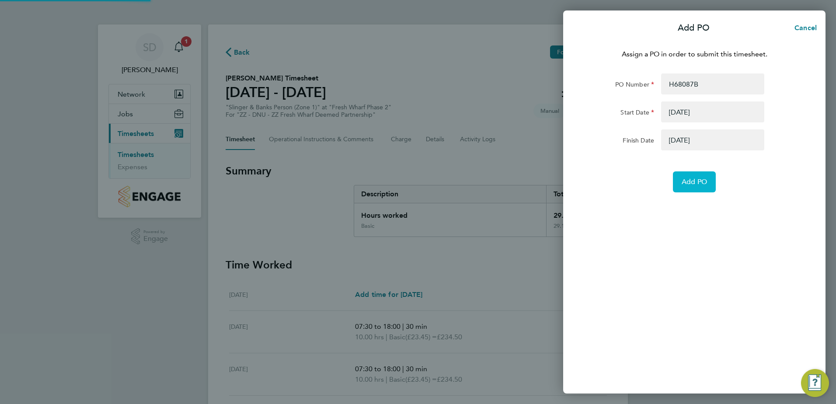
click at [692, 180] on span "Add PO" at bounding box center [693, 181] width 25 height 9
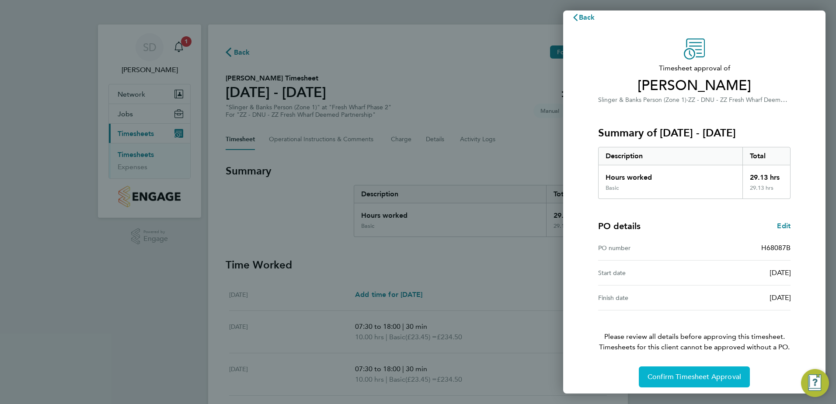
scroll to position [15, 0]
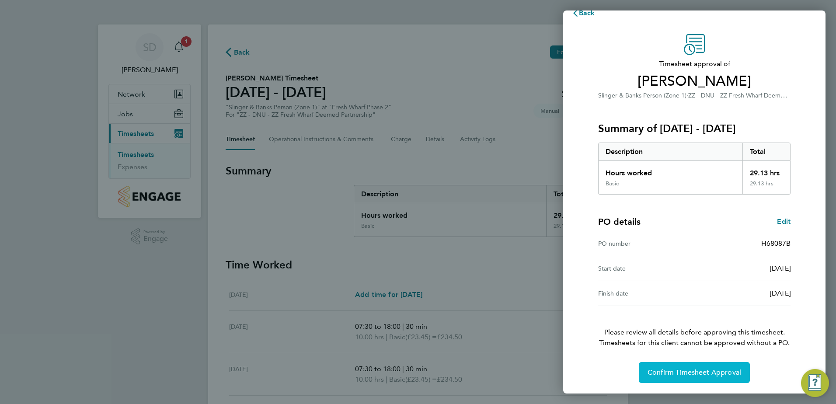
click at [698, 375] on span "Confirm Timesheet Approval" at bounding box center [694, 372] width 94 height 9
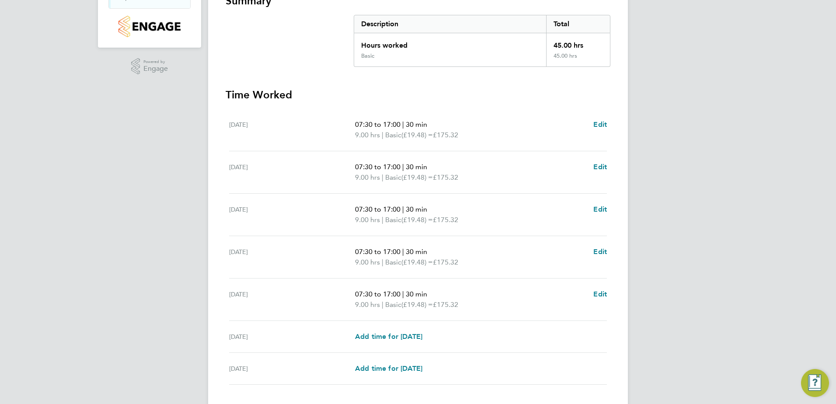
scroll to position [228, 0]
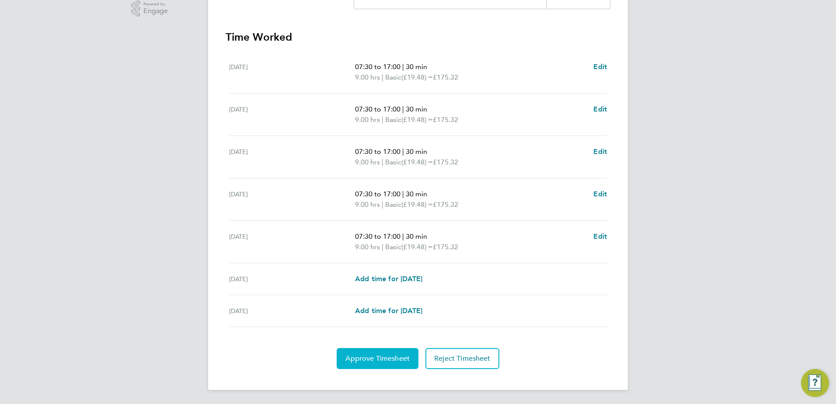
click at [393, 363] on button "Approve Timesheet" at bounding box center [378, 358] width 82 height 21
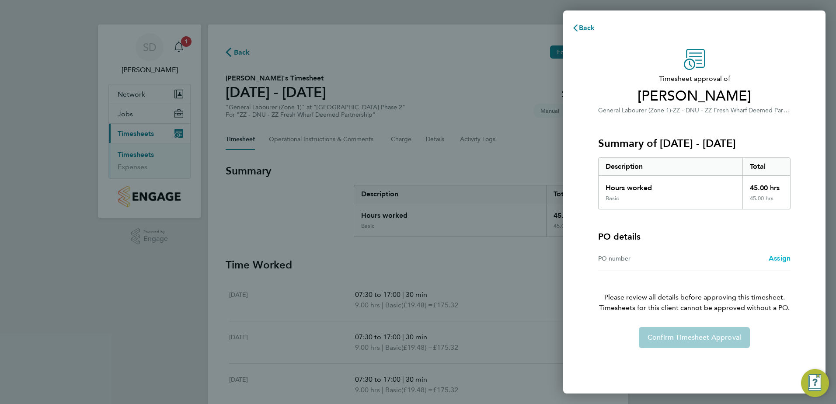
click at [780, 259] on span "Assign" at bounding box center [779, 258] width 22 height 8
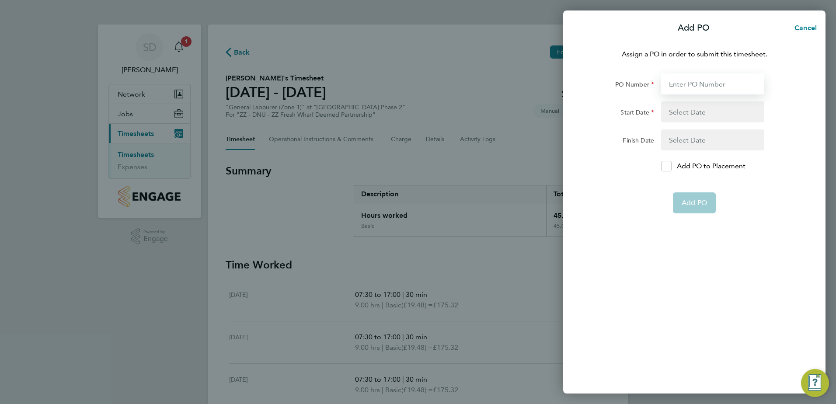
click at [696, 81] on input "PO Number" at bounding box center [712, 83] width 103 height 21
type input "H68087B"
type input "[DATE]"
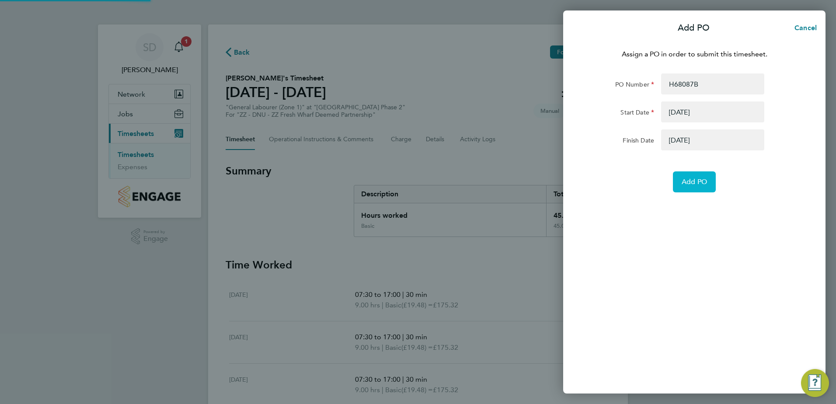
click at [693, 180] on span "Add PO" at bounding box center [693, 181] width 25 height 9
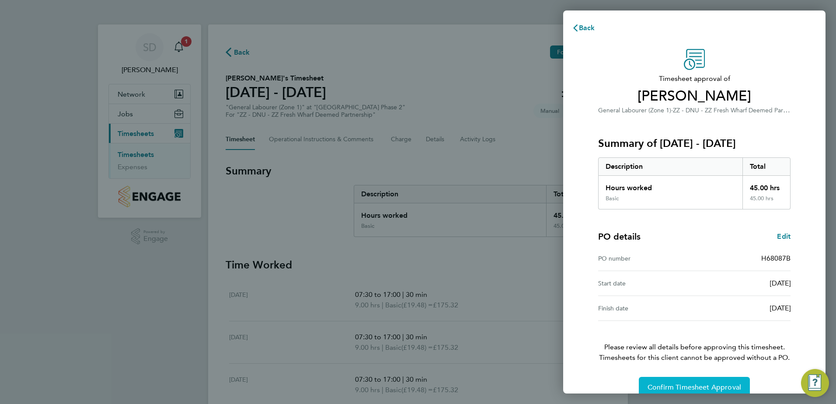
click at [689, 385] on span "Confirm Timesheet Approval" at bounding box center [694, 387] width 94 height 9
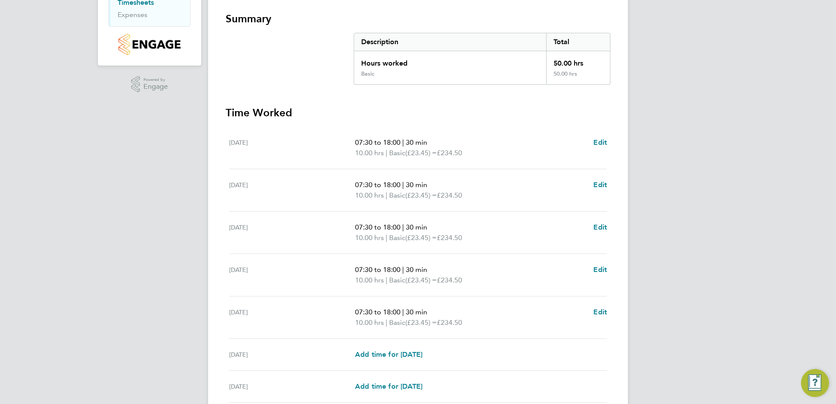
scroll to position [219, 0]
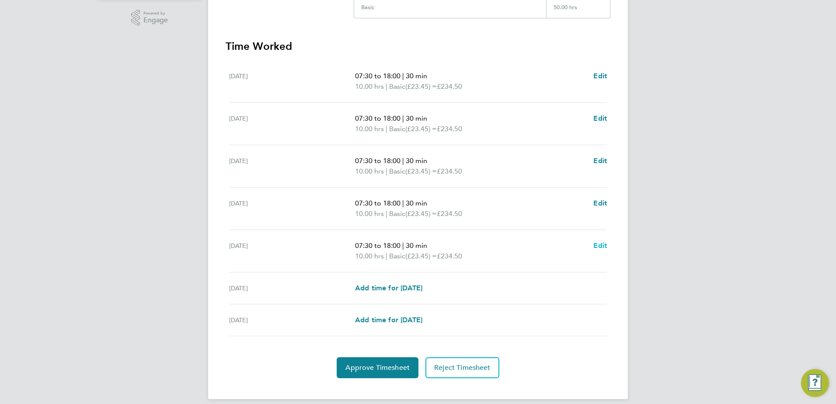
click at [601, 247] on span "Edit" at bounding box center [600, 245] width 14 height 8
select select "30"
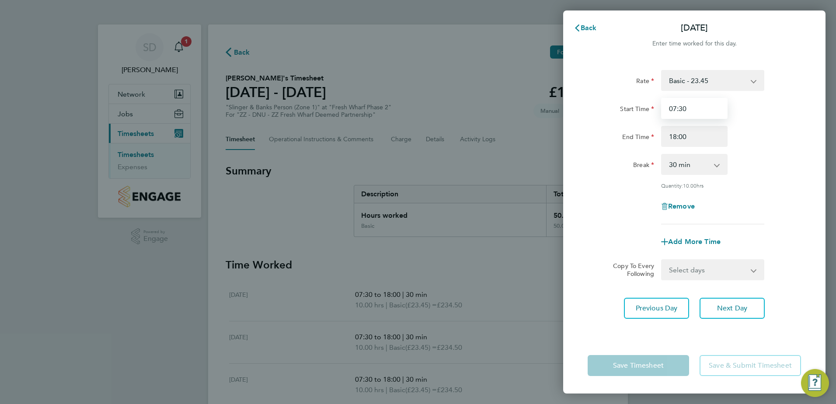
click at [683, 108] on input "07:30" at bounding box center [694, 108] width 66 height 21
type input "07:10"
click at [676, 135] on input "18:00" at bounding box center [694, 136] width 66 height 21
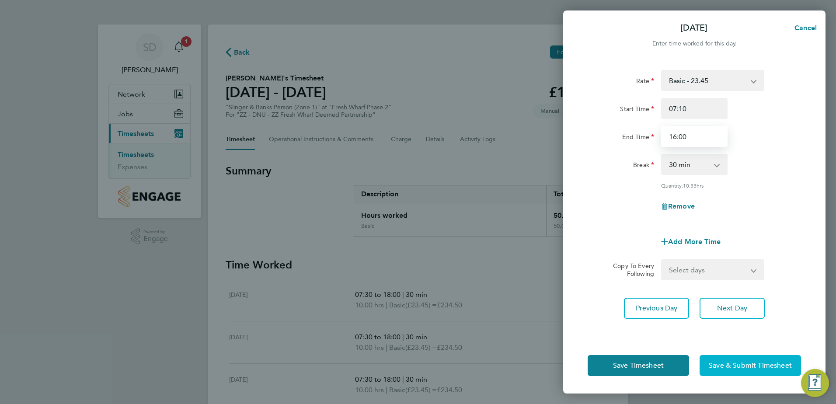
type input "16:00"
click at [727, 366] on span "Save & Submit Timesheet" at bounding box center [749, 365] width 83 height 9
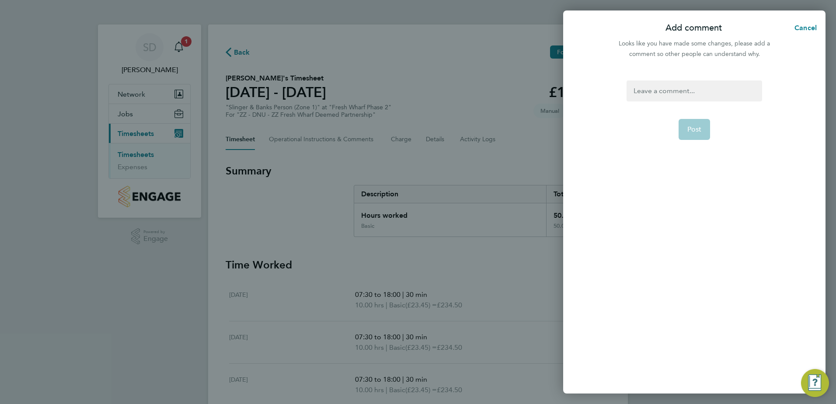
click at [668, 97] on div at bounding box center [693, 90] width 135 height 21
paste div
click at [737, 91] on div "Hours updated based on Biosite clock-out records." at bounding box center [693, 95] width 135 height 31
click at [699, 141] on span "Post" at bounding box center [694, 139] width 14 height 9
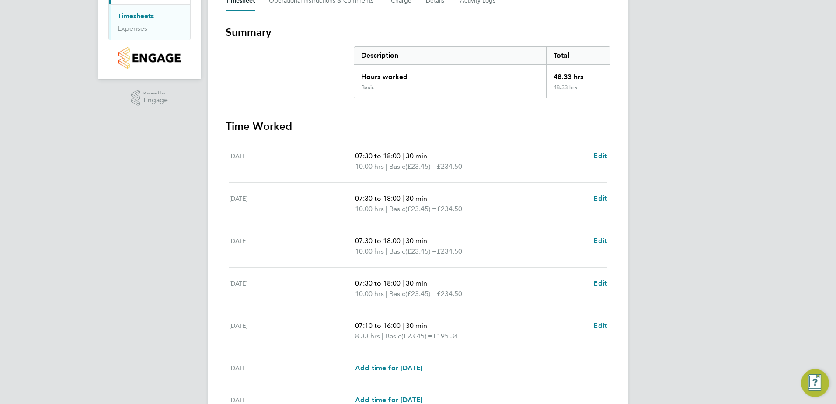
scroll to position [219, 0]
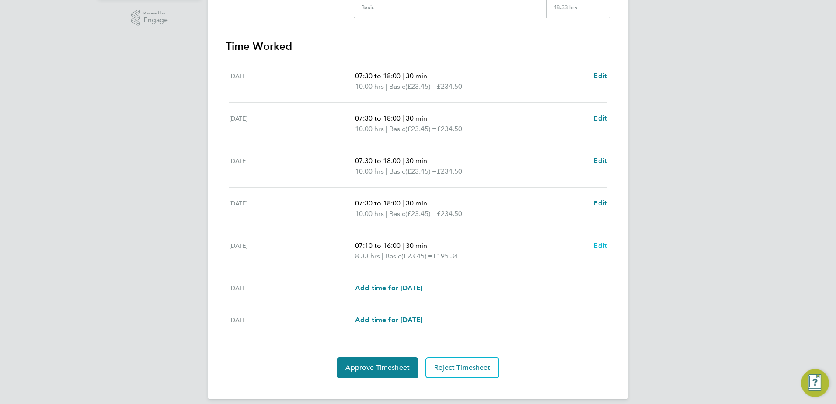
click at [600, 247] on span "Edit" at bounding box center [600, 245] width 14 height 8
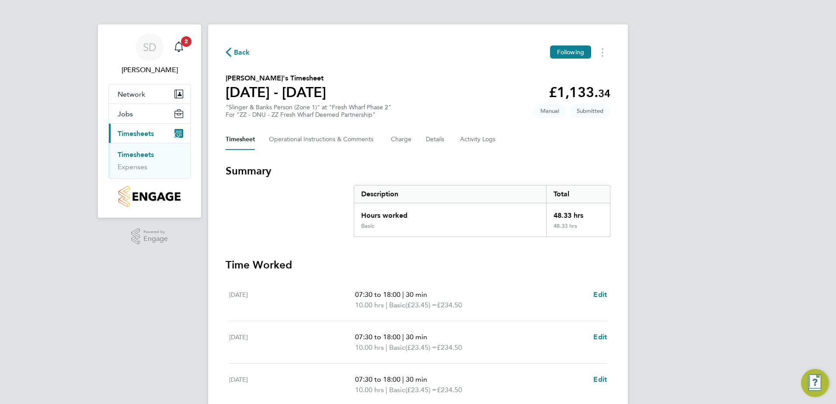
select select "30"
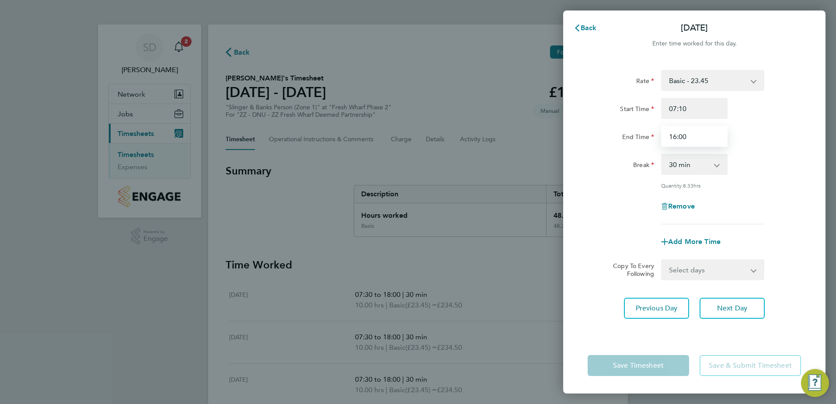
click at [683, 135] on input "16:00" at bounding box center [694, 136] width 66 height 21
type input "16:30"
click at [775, 194] on div "Rate Basic - 23.45 Start Time 07:10 End Time 16:30 Break 0 min 15 min 30 min 45…" at bounding box center [693, 147] width 213 height 154
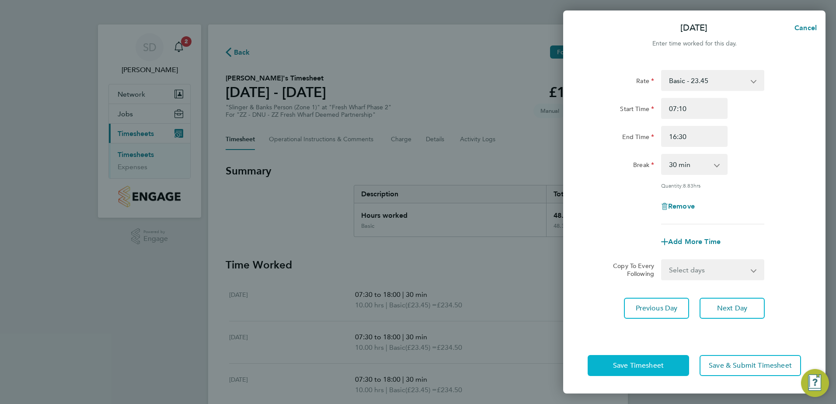
click at [660, 371] on button "Save Timesheet" at bounding box center [637, 365] width 101 height 21
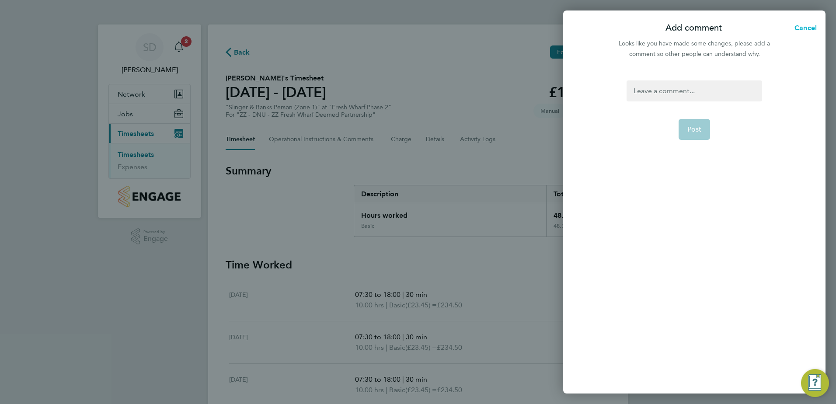
click at [810, 21] on button "Cancel" at bounding box center [802, 27] width 45 height 17
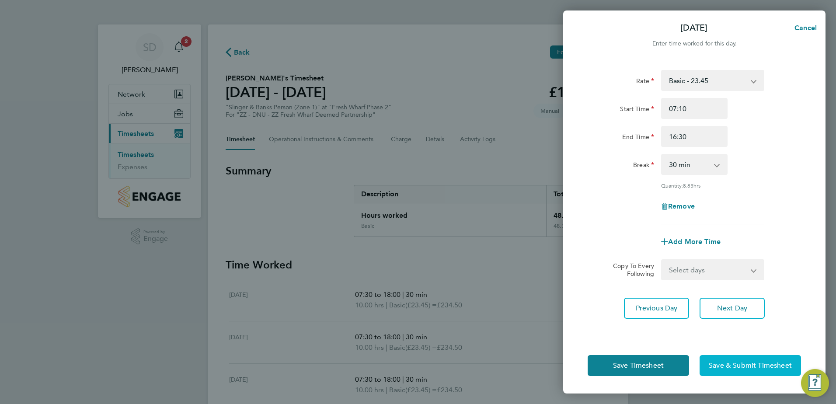
click at [722, 370] on button "Save & Submit Timesheet" at bounding box center [749, 365] width 101 height 21
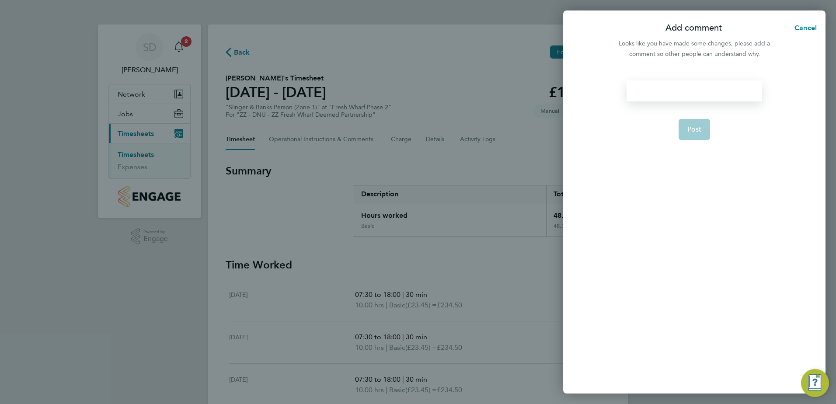
click at [652, 91] on div at bounding box center [693, 90] width 135 height 21
click at [806, 26] on span "Cancel" at bounding box center [803, 28] width 25 height 8
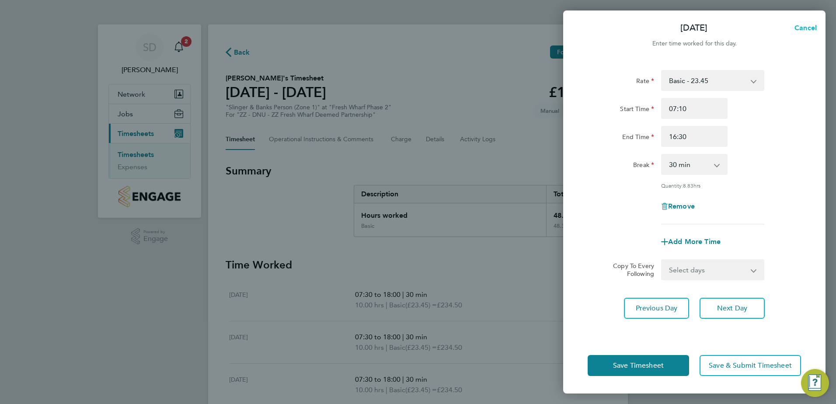
click at [806, 28] on span "Cancel" at bounding box center [803, 28] width 25 height 8
select select "30"
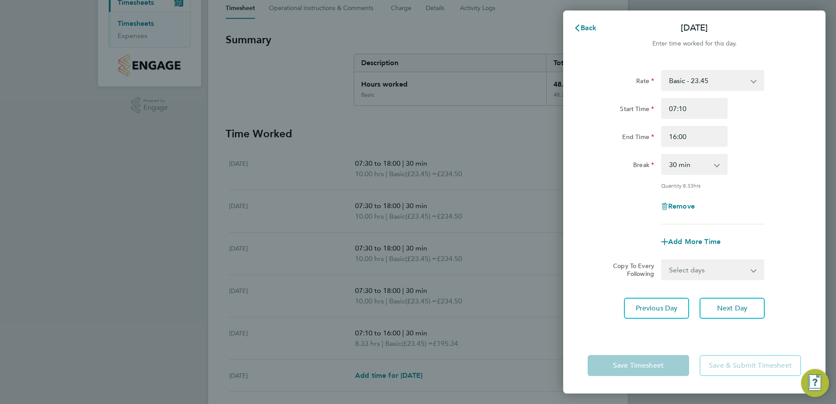
scroll to position [175, 0]
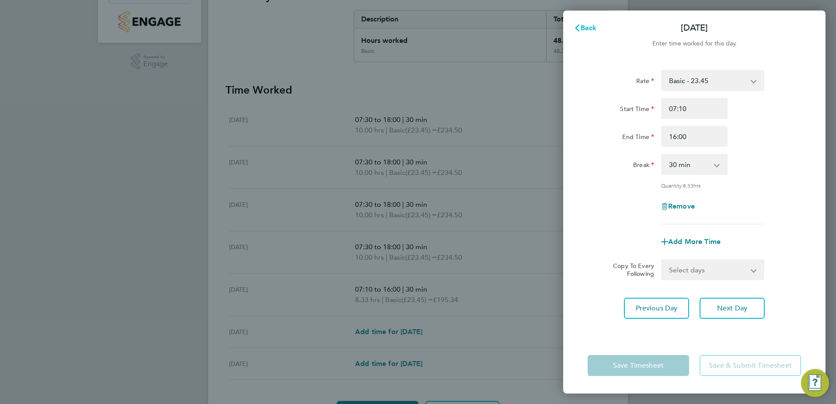
click at [577, 23] on button "Back" at bounding box center [585, 27] width 41 height 17
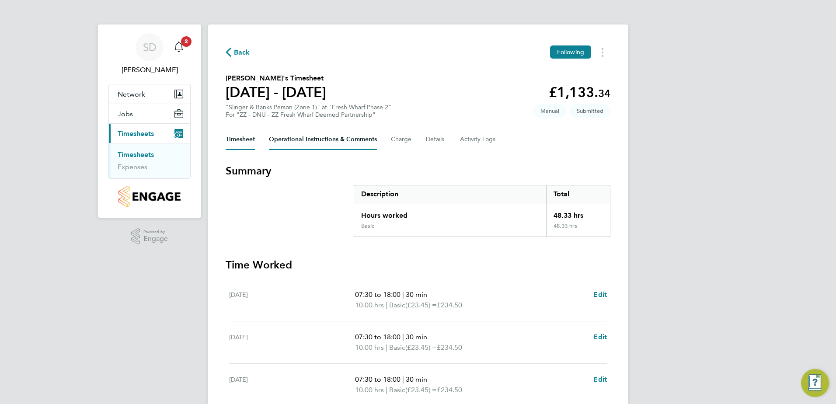
click at [314, 140] on Comments-tab "Operational Instructions & Comments" at bounding box center [323, 139] width 108 height 21
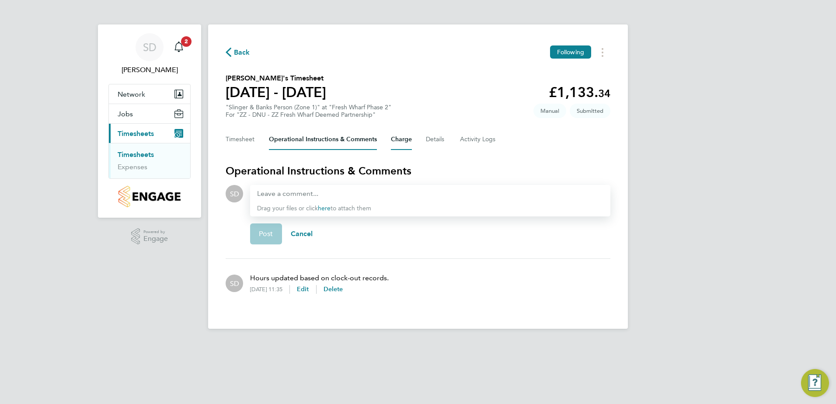
click at [402, 140] on button "Charge" at bounding box center [401, 139] width 21 height 21
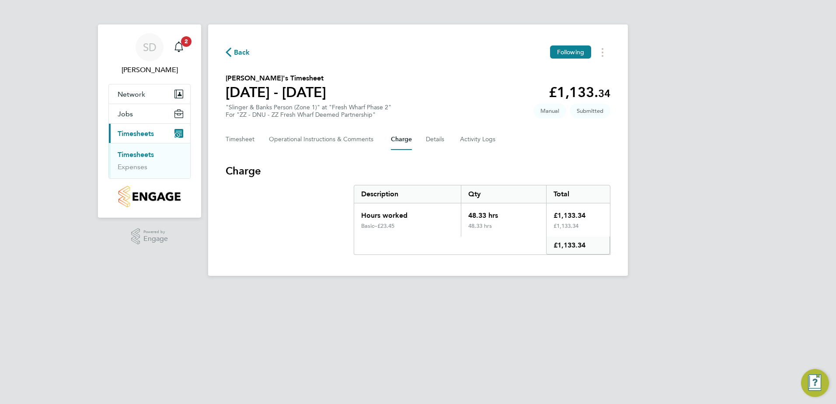
click at [230, 51] on icon "button" at bounding box center [229, 52] width 6 height 9
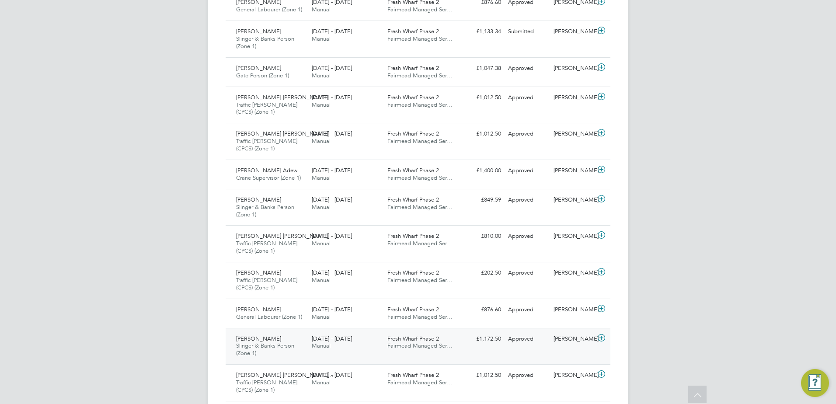
click at [601, 336] on icon at bounding box center [601, 337] width 11 height 7
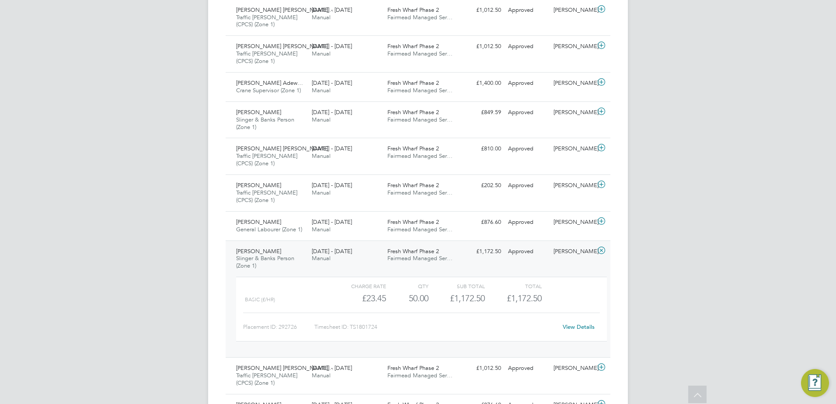
click at [574, 326] on link "View Details" at bounding box center [578, 326] width 32 height 7
click at [583, 325] on link "View Details" at bounding box center [578, 326] width 32 height 7
click at [578, 326] on link "View Details" at bounding box center [578, 326] width 32 height 7
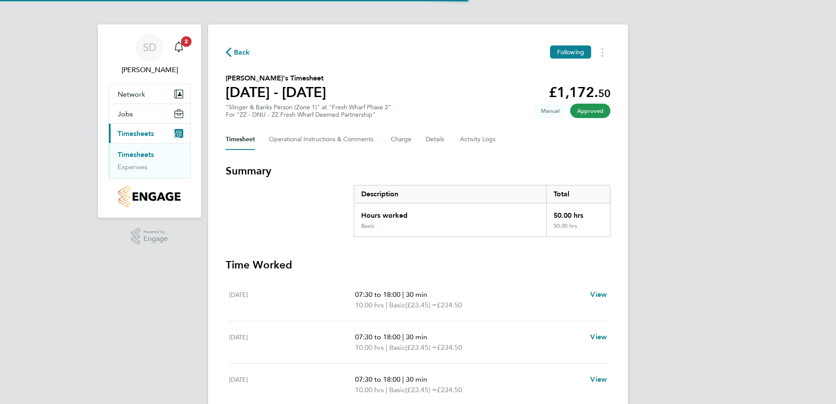
scroll to position [175, 0]
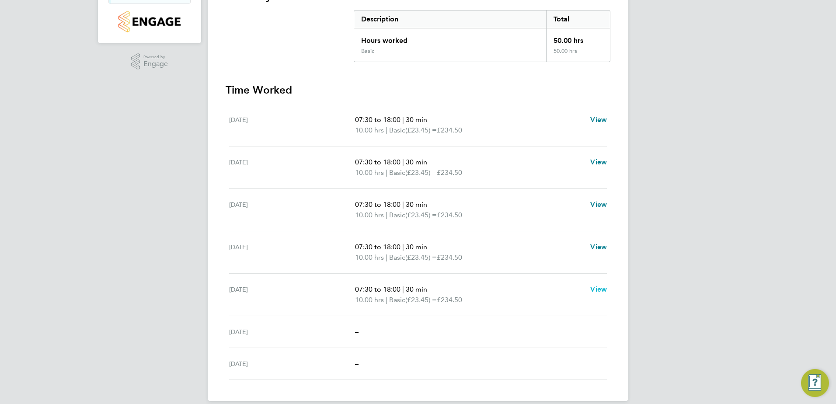
click at [603, 290] on span "View" at bounding box center [598, 289] width 17 height 8
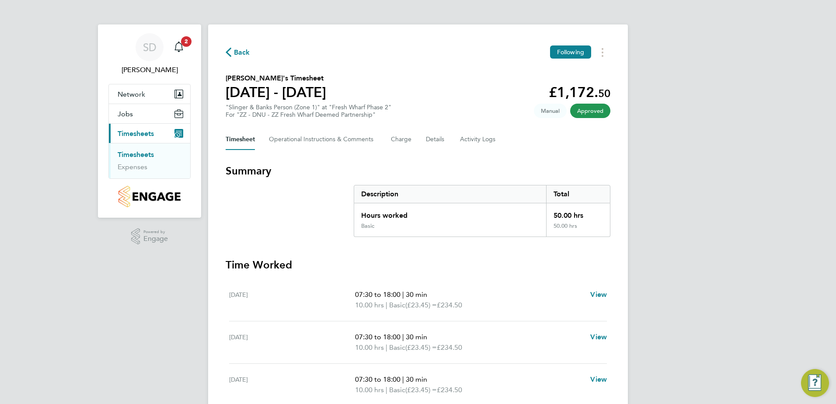
select select "30"
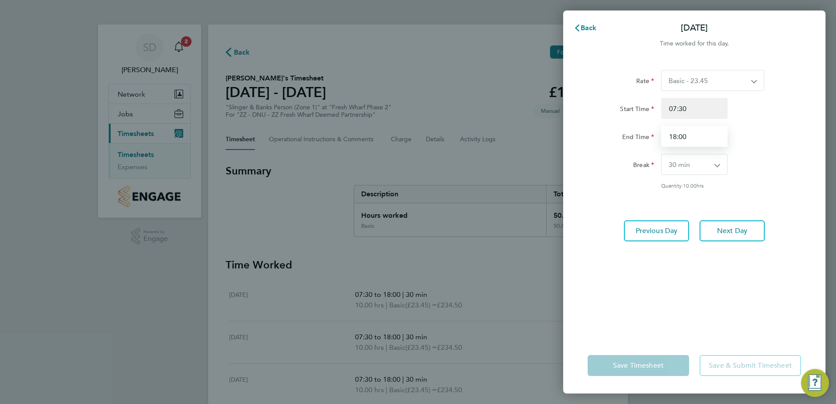
click at [676, 136] on input "18:00" at bounding box center [694, 136] width 66 height 21
type input "16:30"
click at [724, 273] on div "Rate Basic - 23.45 Start Time 07:30 End Time 16:30 Break 0 min 15 min 30 min 45…" at bounding box center [694, 198] width 262 height 278
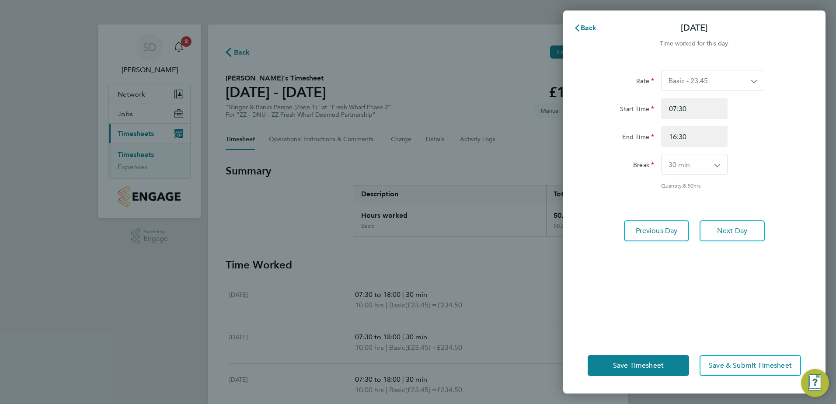
click at [677, 254] on div "Rate Basic - 23.45 Start Time 07:30 End Time 16:30 Break 0 min 15 min 30 min 45…" at bounding box center [694, 198] width 262 height 278
click at [662, 361] on span "Save Timesheet" at bounding box center [638, 365] width 51 height 9
click at [638, 366] on span "Save Timesheet" at bounding box center [638, 365] width 51 height 9
click at [622, 365] on span "Save Timesheet" at bounding box center [638, 365] width 51 height 9
click at [752, 365] on span "Save & Submit Timesheet" at bounding box center [749, 365] width 83 height 9
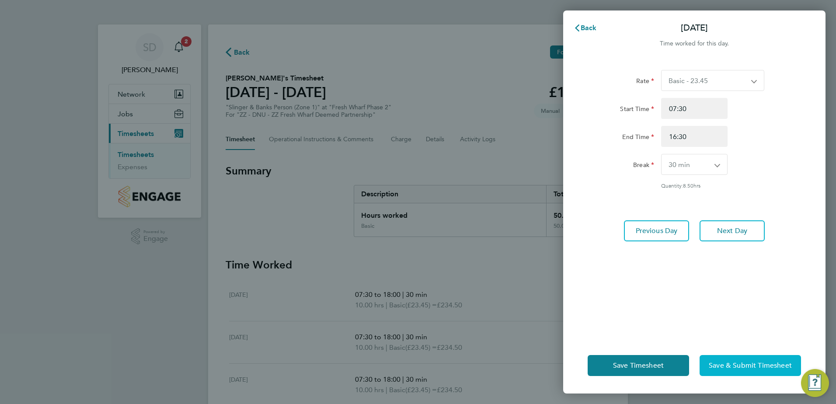
click at [731, 367] on span "Save & Submit Timesheet" at bounding box center [749, 365] width 83 height 9
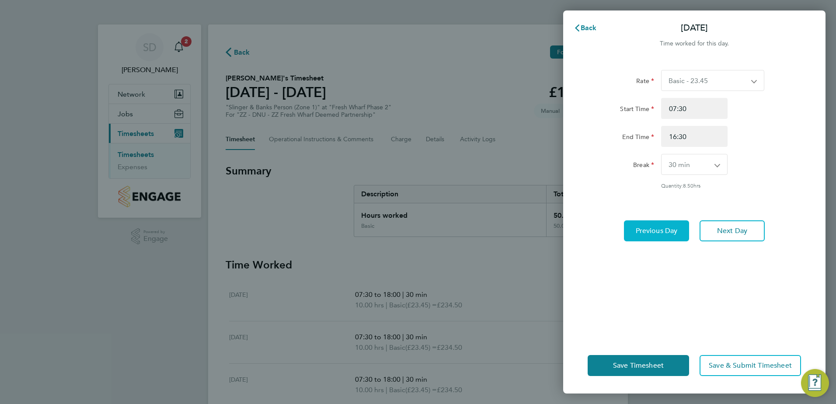
click at [651, 232] on span "Previous Day" at bounding box center [656, 230] width 42 height 9
click at [643, 229] on span "Previous Day" at bounding box center [656, 230] width 42 height 9
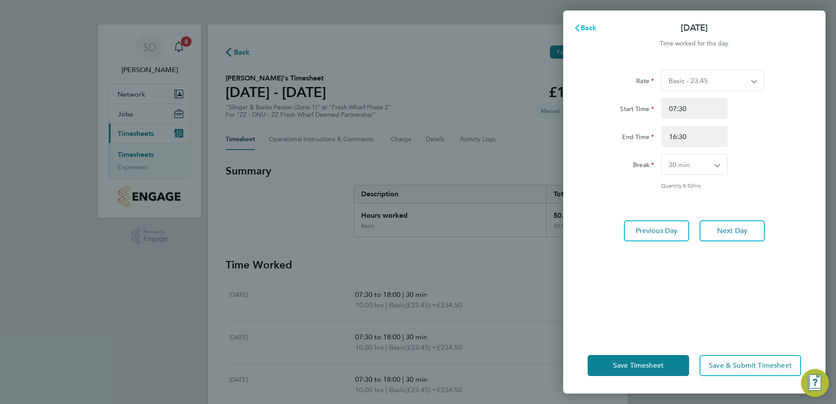
click at [594, 31] on span "Back" at bounding box center [588, 28] width 16 height 8
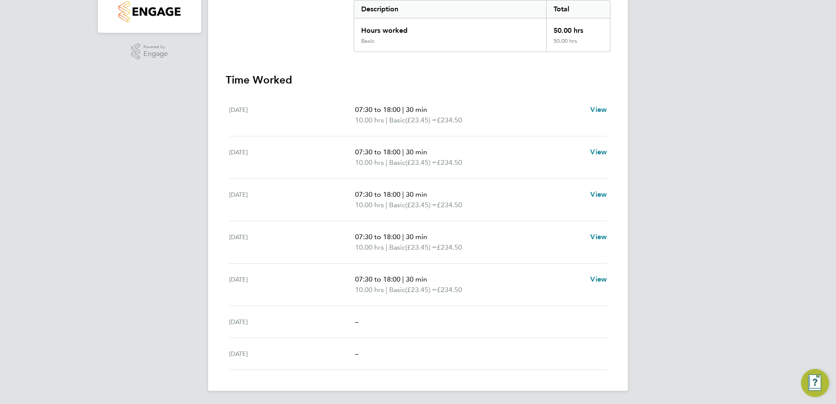
scroll to position [186, 0]
click at [597, 275] on span "View" at bounding box center [598, 278] width 17 height 8
select select "30"
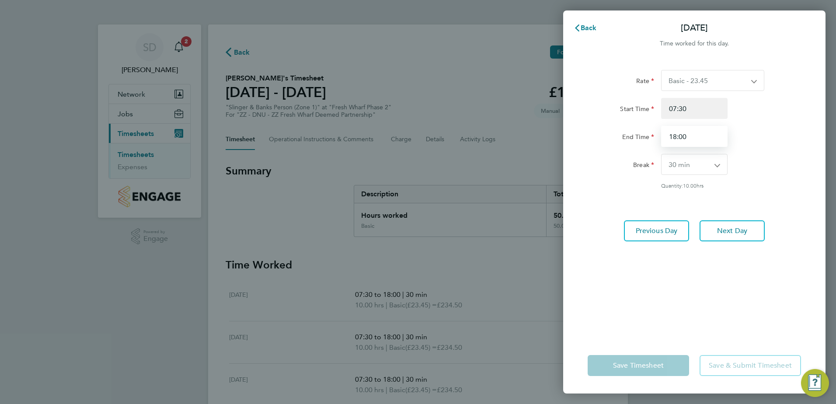
click at [676, 134] on input "18:00" at bounding box center [694, 136] width 66 height 21
type input "16:30"
click at [737, 228] on span "Next Day" at bounding box center [732, 230] width 30 height 9
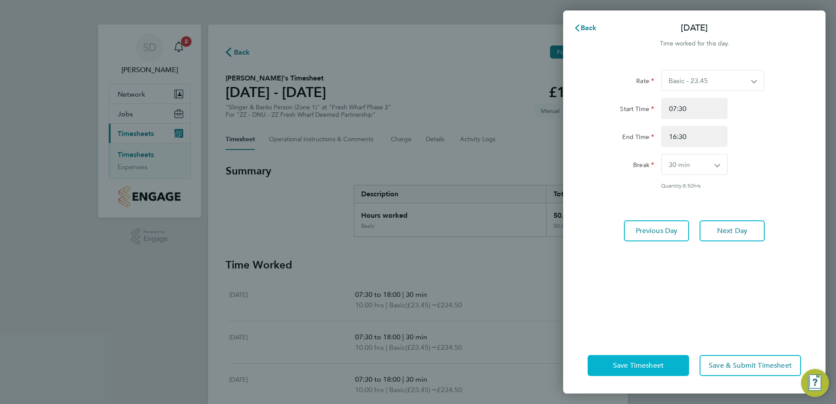
click at [662, 365] on span "Save Timesheet" at bounding box center [638, 365] width 51 height 9
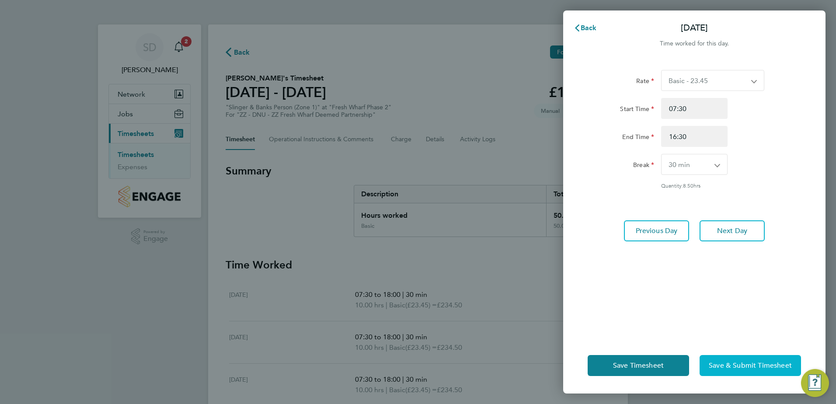
click at [730, 362] on span "Save & Submit Timesheet" at bounding box center [749, 365] width 83 height 9
click at [817, 385] on img "Engage Resource Center" at bounding box center [815, 383] width 28 height 28
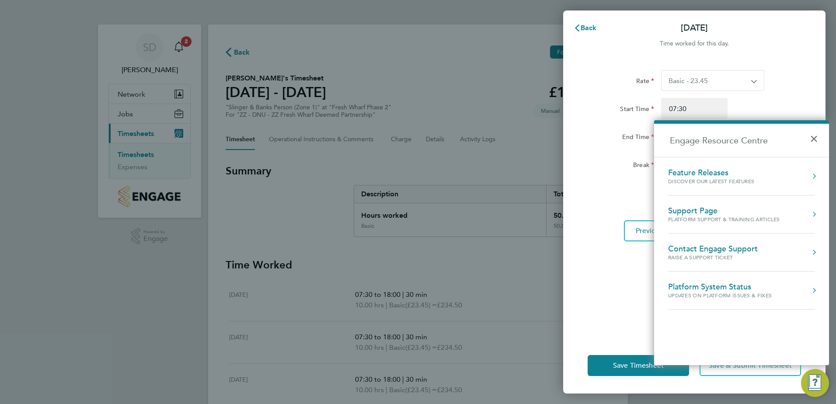
click at [620, 298] on div "Rate Basic - 23.45 Start Time 07:30 End Time 16:30 Break 0 min 15 min 30 min 45…" at bounding box center [694, 198] width 262 height 278
click at [818, 142] on button "×" at bounding box center [815, 135] width 13 height 19
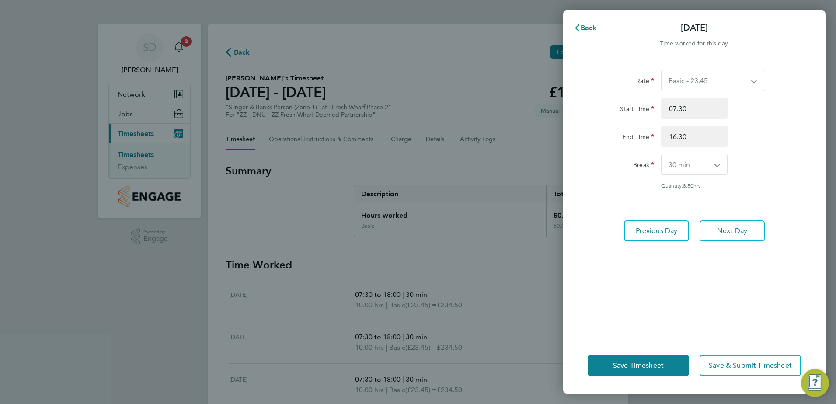
click at [469, 64] on div "Back Fri 15 Aug Time worked for this day. Rate Basic - 23.45 Start Time 07:30 E…" at bounding box center [418, 202] width 836 height 404
click at [591, 27] on span "Back" at bounding box center [588, 28] width 16 height 8
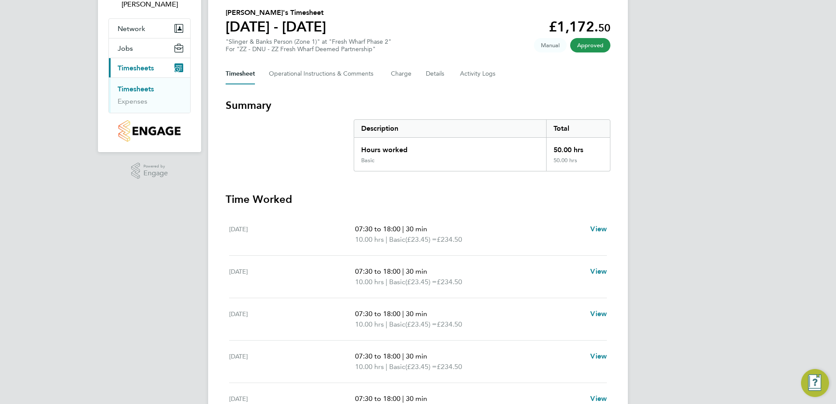
scroll to position [55, 0]
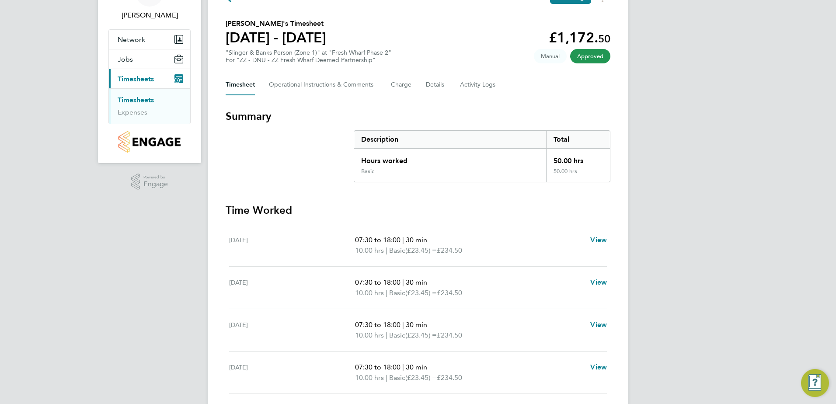
click at [599, 56] on span "Approved" at bounding box center [590, 56] width 40 height 14
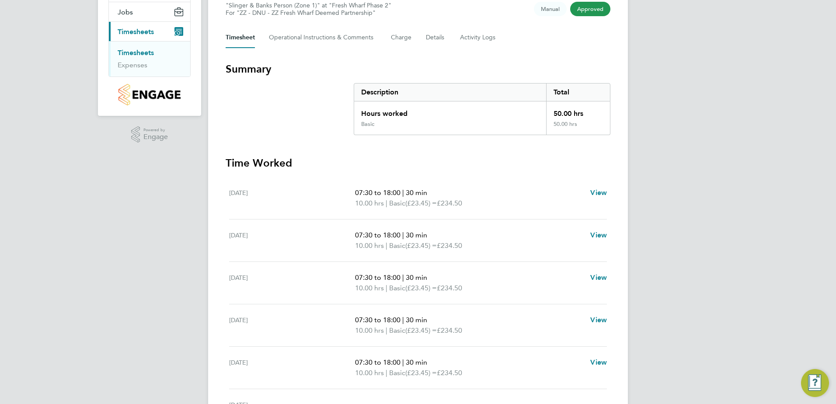
scroll to position [186, 0]
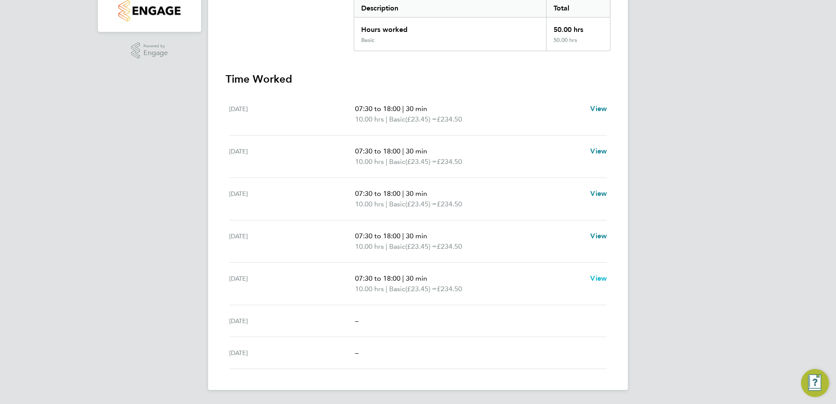
click at [600, 279] on span "View" at bounding box center [598, 278] width 17 height 8
select select "30"
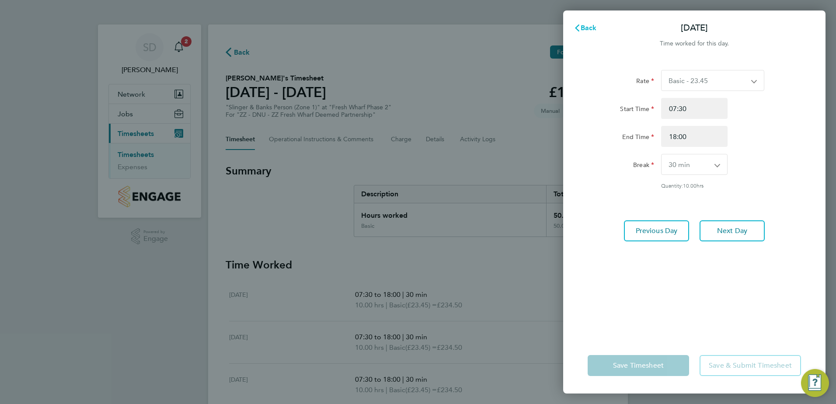
click at [583, 27] on span "Back" at bounding box center [588, 28] width 16 height 8
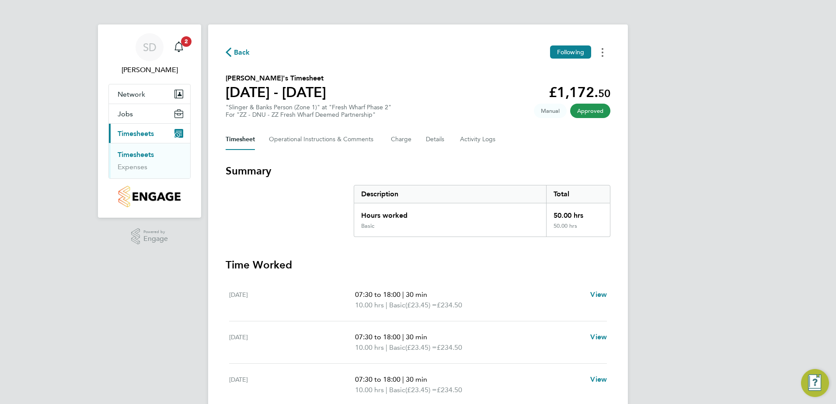
click at [603, 52] on circle "Timesheets Menu" at bounding box center [602, 53] width 2 height 2
click at [494, 159] on div "Back Following Download timesheet Francis Okotore's Timesheet 11 - 17 Aug 2025 …" at bounding box center [418, 299] width 420 height 551
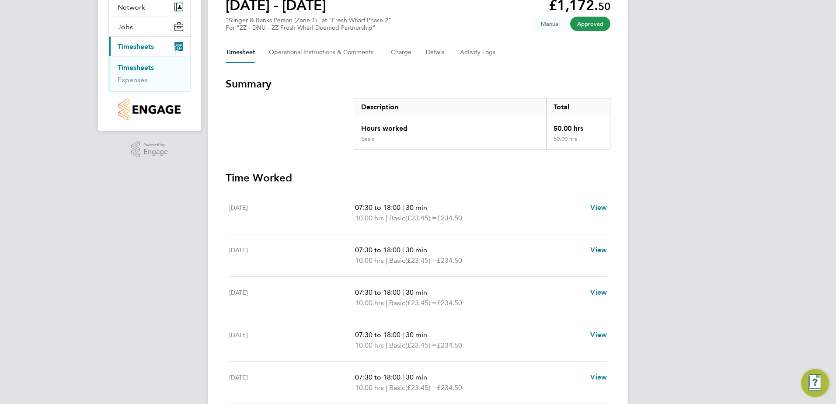
scroll to position [87, 0]
click at [591, 21] on span "Approved" at bounding box center [590, 23] width 40 height 14
click at [571, 6] on app-decimal "£1,172. 50" at bounding box center [579, 5] width 62 height 17
click at [547, 22] on span "Manual" at bounding box center [550, 23] width 33 height 14
click at [403, 51] on button "Charge" at bounding box center [401, 52] width 21 height 21
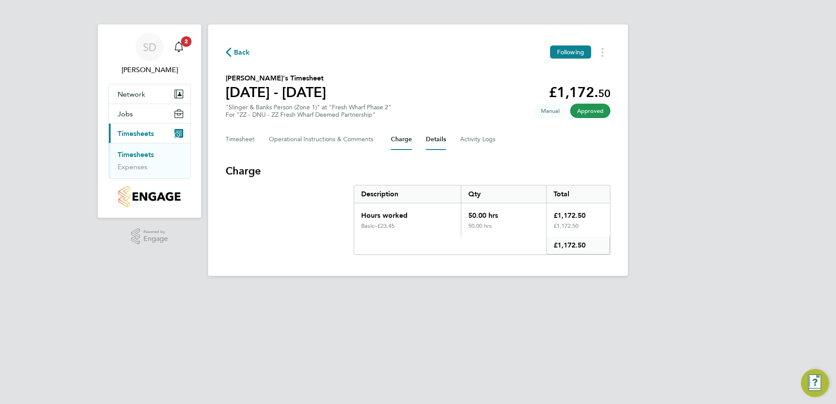
click at [440, 139] on button "Details" at bounding box center [436, 139] width 20 height 21
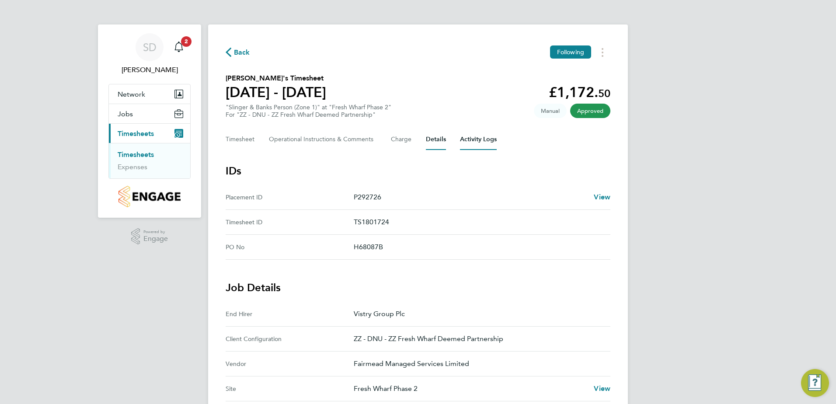
click at [479, 140] on Logs-tab "Activity Logs" at bounding box center [478, 139] width 37 height 21
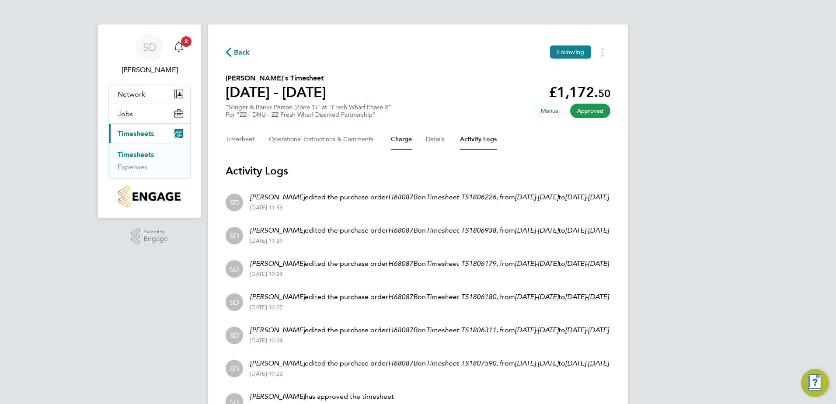
click at [399, 137] on button "Charge" at bounding box center [401, 139] width 21 height 21
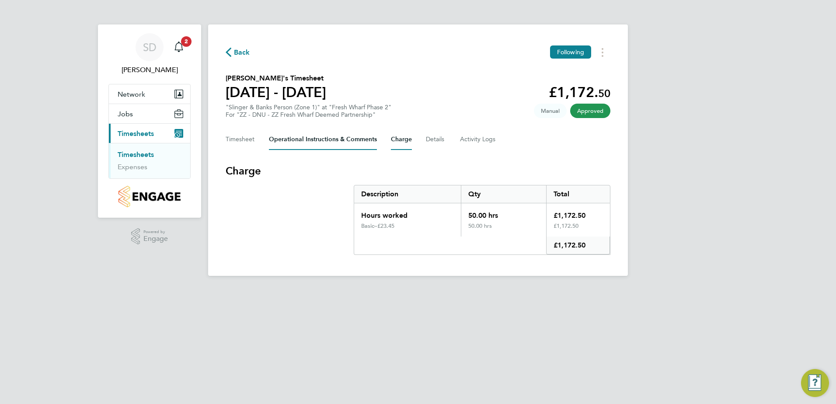
click at [355, 137] on Comments-tab "Operational Instructions & Comments" at bounding box center [323, 139] width 108 height 21
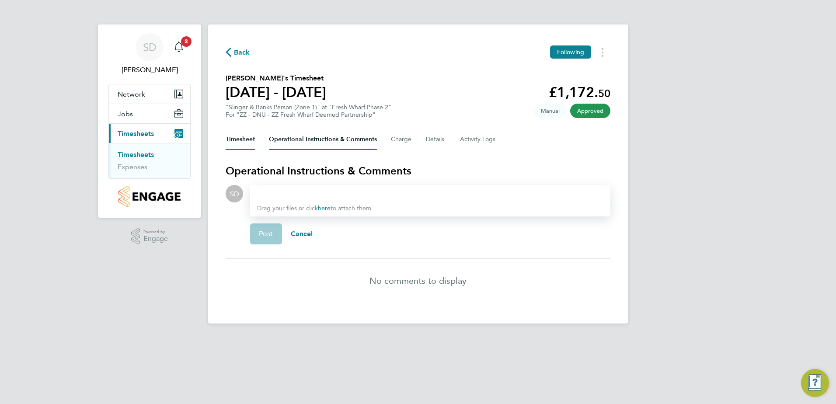
click at [246, 138] on button "Timesheet" at bounding box center [240, 139] width 29 height 21
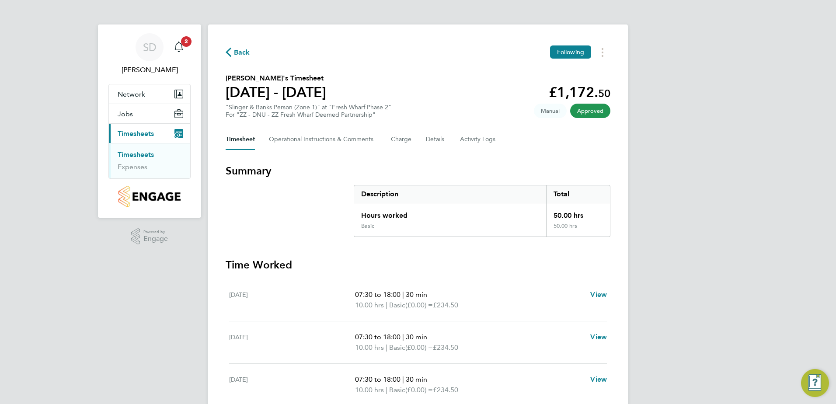
click at [236, 49] on span "Back" at bounding box center [242, 52] width 16 height 10
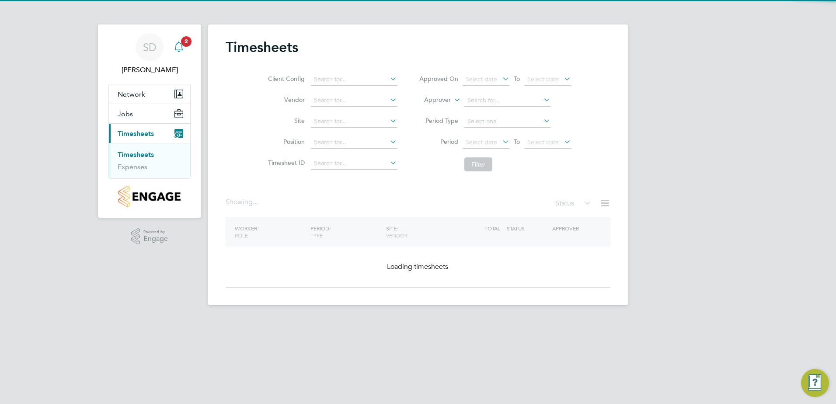
click at [182, 45] on span "2" at bounding box center [186, 41] width 10 height 10
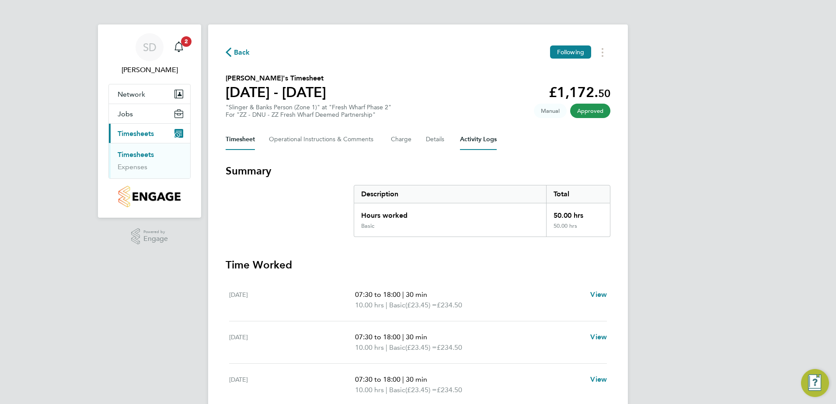
click at [479, 139] on Logs-tab "Activity Logs" at bounding box center [478, 139] width 37 height 21
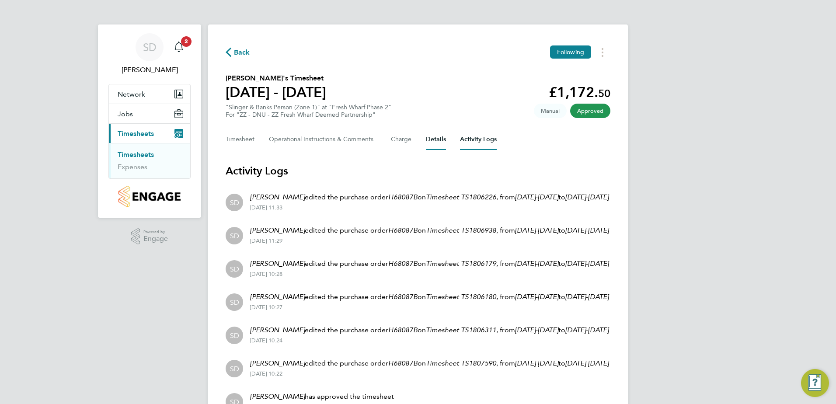
click at [435, 138] on button "Details" at bounding box center [436, 139] width 20 height 21
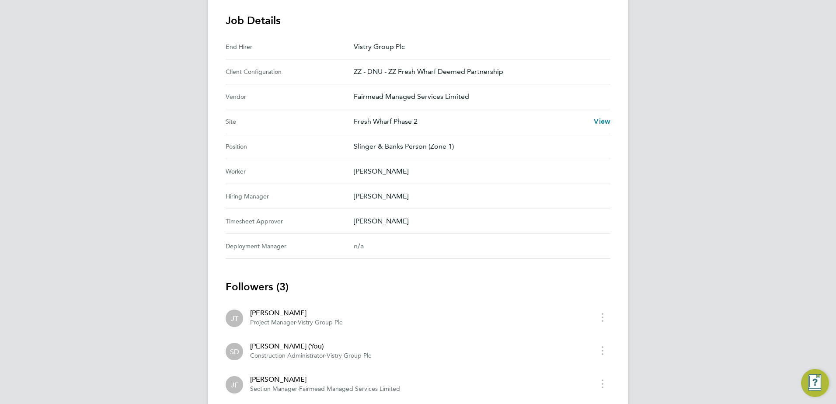
scroll to position [323, 0]
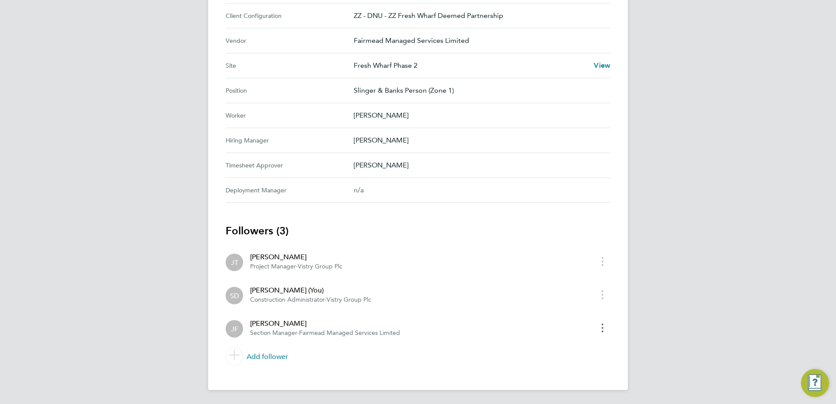
click at [604, 328] on button "timesheet menu" at bounding box center [602, 328] width 16 height 14
click at [452, 274] on li "[PERSON_NAME] Project Manager · Vistry Group Plc" at bounding box center [418, 261] width 385 height 33
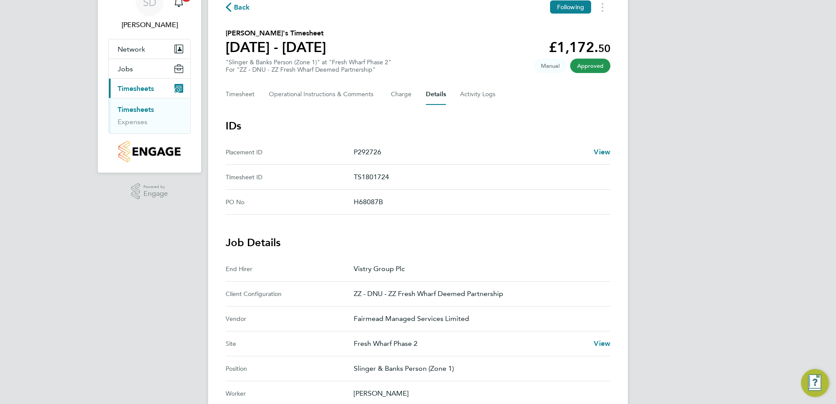
scroll to position [0, 0]
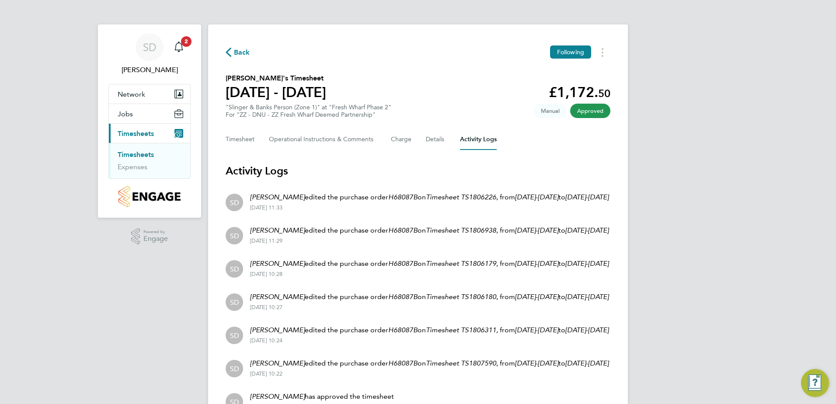
click at [433, 56] on div "Back Following" at bounding box center [418, 52] width 385 height 14
click at [179, 44] on icon "Main navigation" at bounding box center [178, 47] width 10 height 10
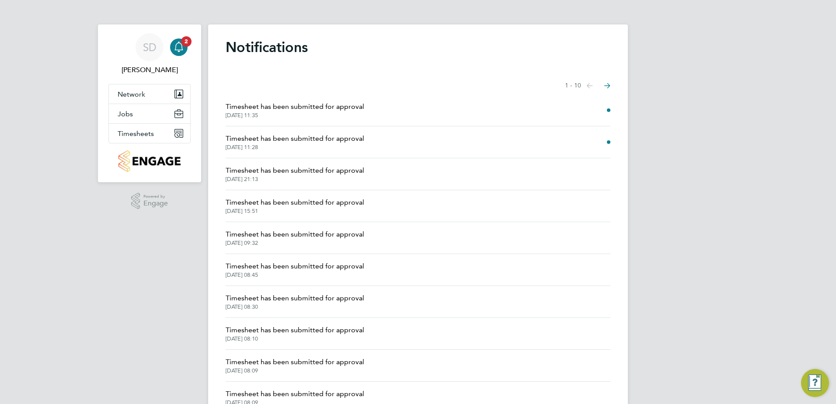
click at [267, 107] on span "Timesheet has been submitted for approval" at bounding box center [295, 106] width 139 height 10
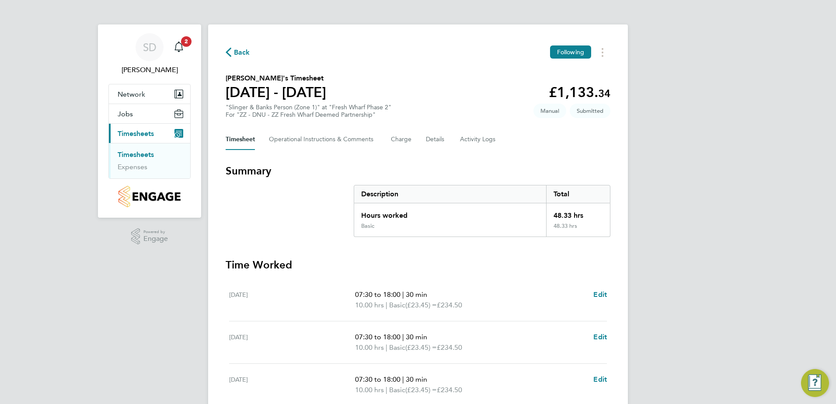
scroll to position [131, 0]
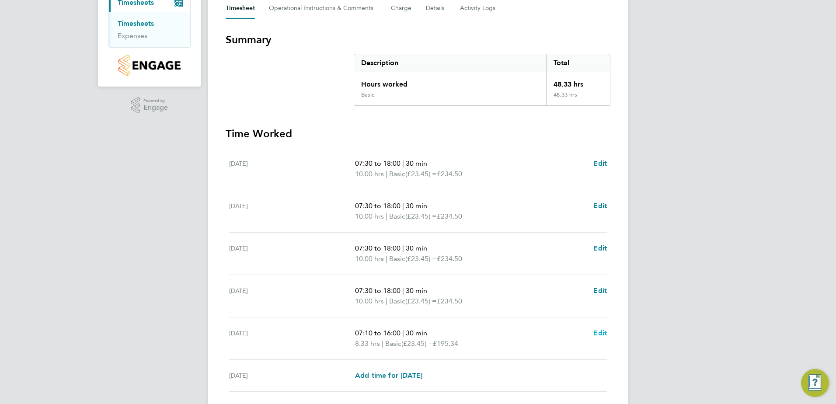
click at [602, 333] on span "Edit" at bounding box center [600, 333] width 14 height 8
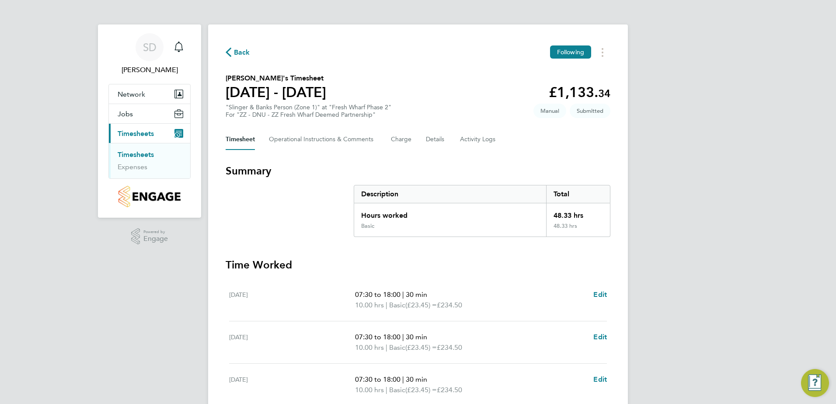
select select "30"
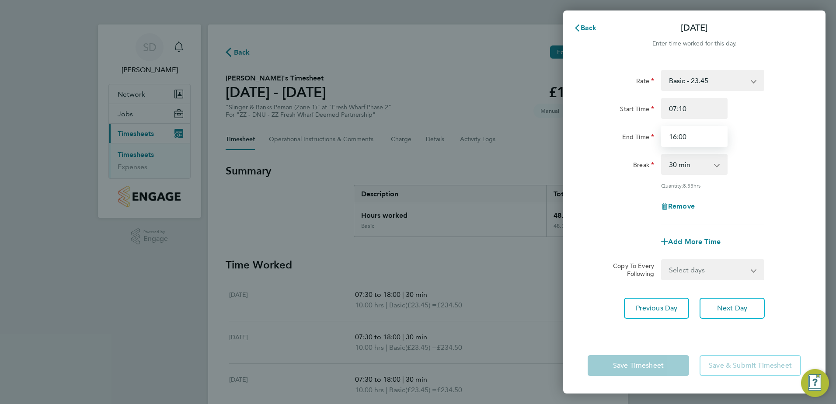
click at [682, 137] on input "16:00" at bounding box center [694, 136] width 66 height 21
click at [757, 230] on app-timesheet-line-form-group "Rate Basic - 23.45 Start Time 07:10 End Time 16:00 Break 0 min 15 min 30 min 45…" at bounding box center [693, 161] width 213 height 182
click at [677, 327] on div "Rate Basic - 23.45 Start Time 07:10 End Time 16:00 Break 0 min 15 min 30 min 45…" at bounding box center [694, 198] width 262 height 278
click at [706, 134] on input "16:00" at bounding box center [694, 136] width 66 height 21
click at [824, 177] on div "Rate Basic - 23.45 Start Time 07:10 End Time 16:00 Break 0 min 15 min 30 min 45…" at bounding box center [694, 198] width 262 height 278
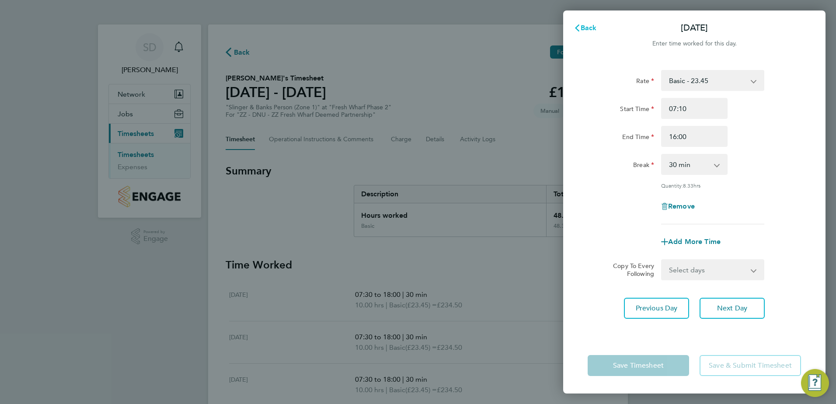
click at [577, 28] on icon "button" at bounding box center [576, 27] width 7 height 7
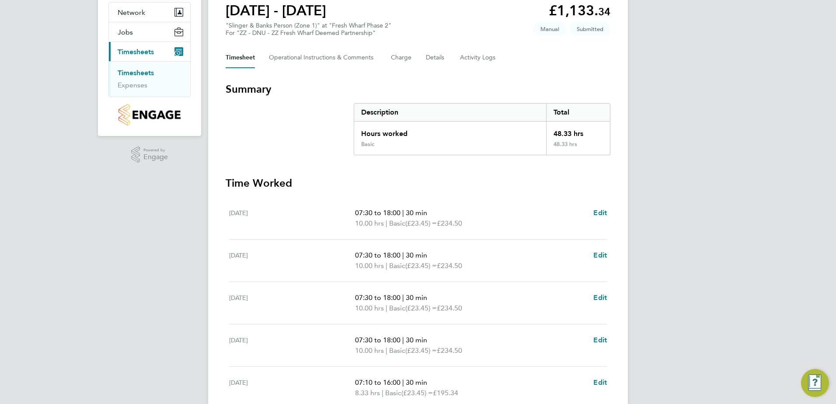
scroll to position [53, 0]
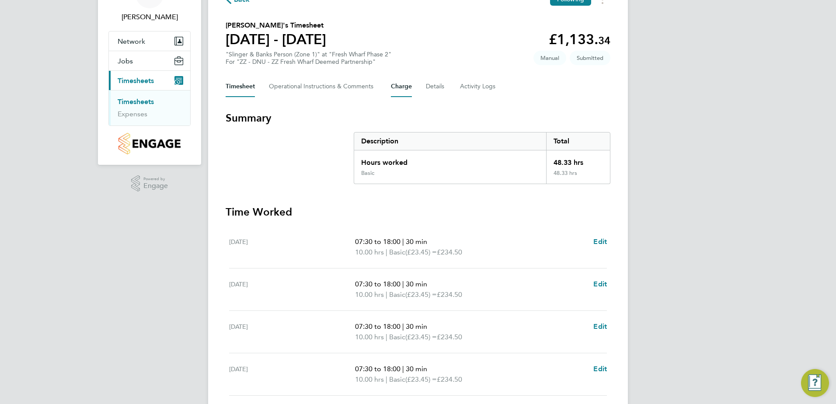
click at [401, 86] on button "Charge" at bounding box center [401, 86] width 21 height 21
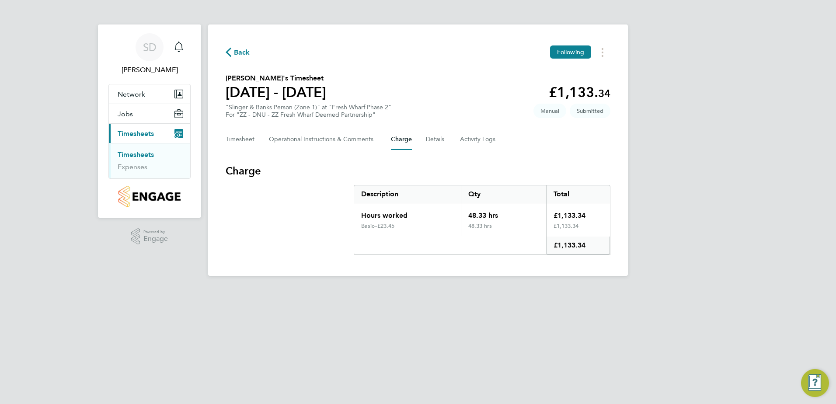
click at [231, 52] on span "Back" at bounding box center [238, 52] width 24 height 8
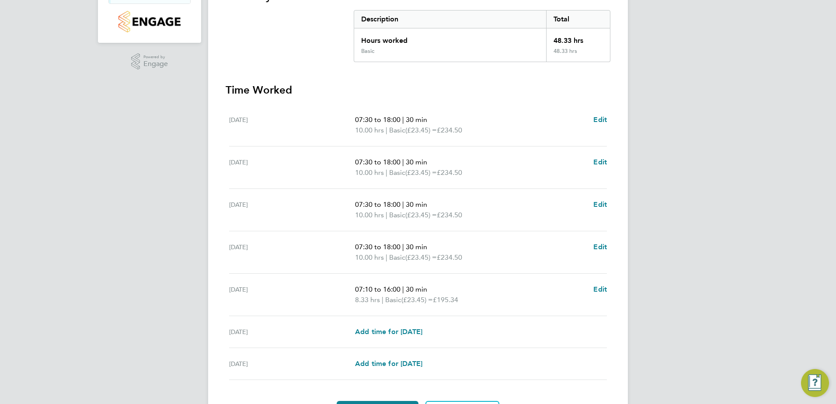
scroll to position [44, 0]
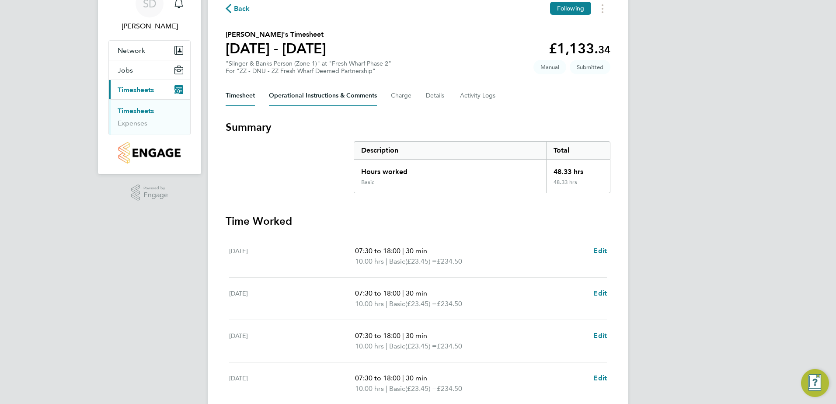
click at [319, 95] on Comments-tab "Operational Instructions & Comments" at bounding box center [323, 95] width 108 height 21
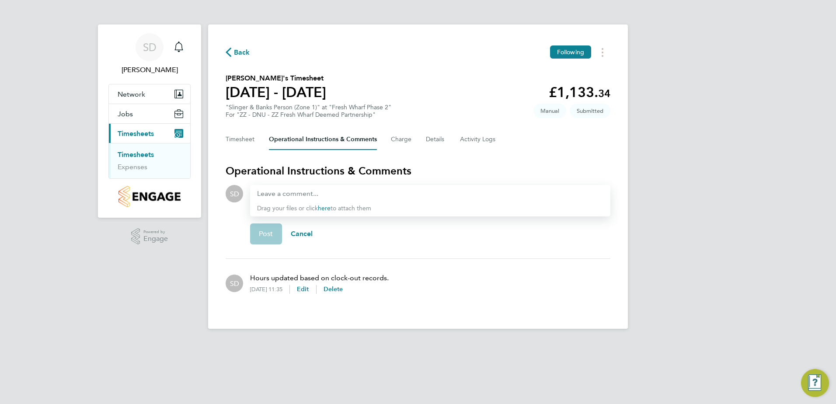
click at [226, 52] on icon "button" at bounding box center [229, 52] width 6 height 9
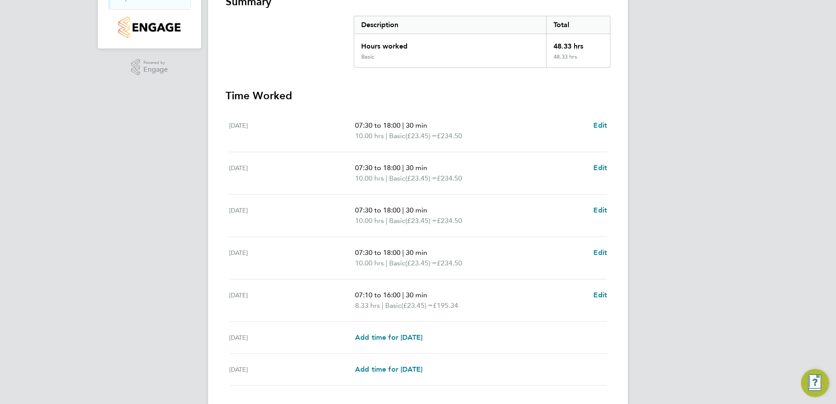
scroll to position [228, 0]
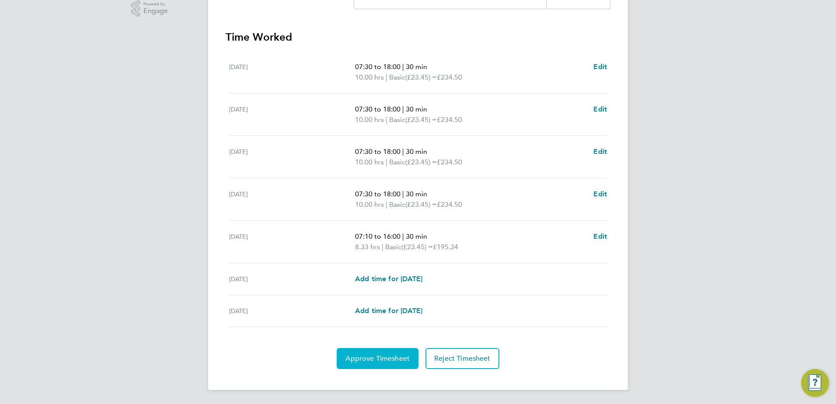
click at [385, 361] on span "Approve Timesheet" at bounding box center [377, 358] width 64 height 9
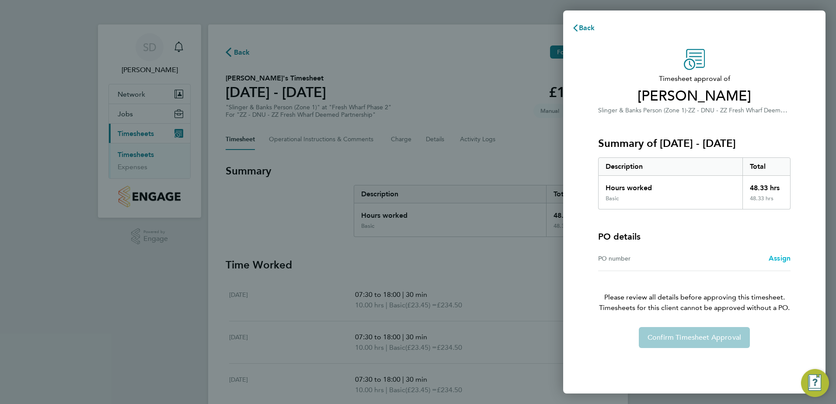
click at [784, 257] on span "Assign" at bounding box center [779, 258] width 22 height 8
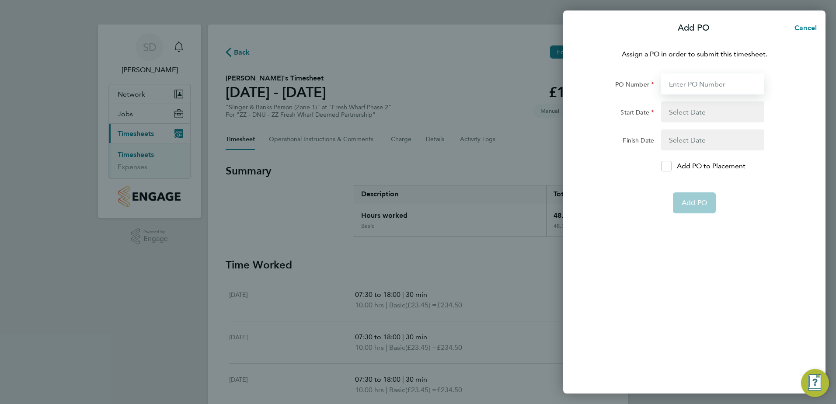
click at [707, 85] on input "PO Number" at bounding box center [712, 83] width 103 height 21
type input "H68087B"
type input "03 Mar 25"
type input "01 Jun 27"
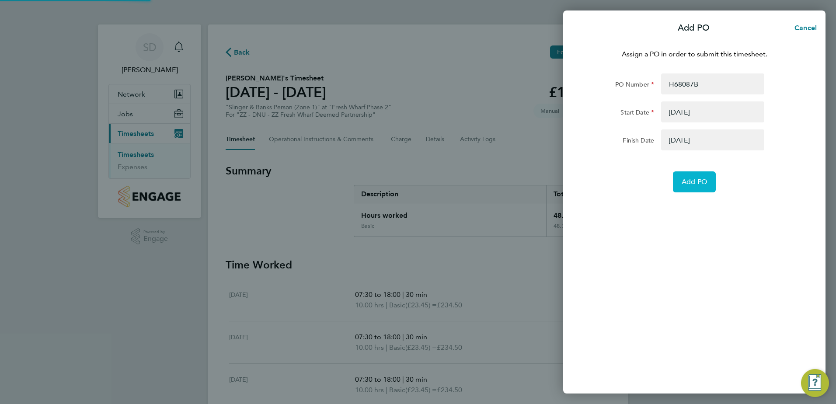
click at [696, 183] on span "Add PO" at bounding box center [693, 181] width 25 height 9
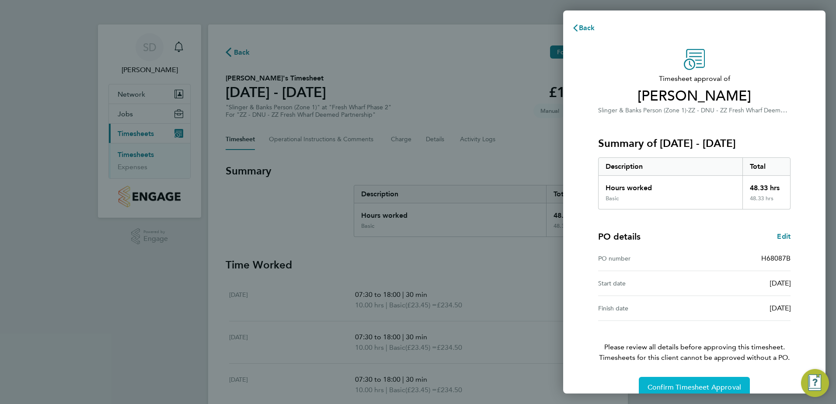
click at [687, 387] on span "Confirm Timesheet Approval" at bounding box center [694, 387] width 94 height 9
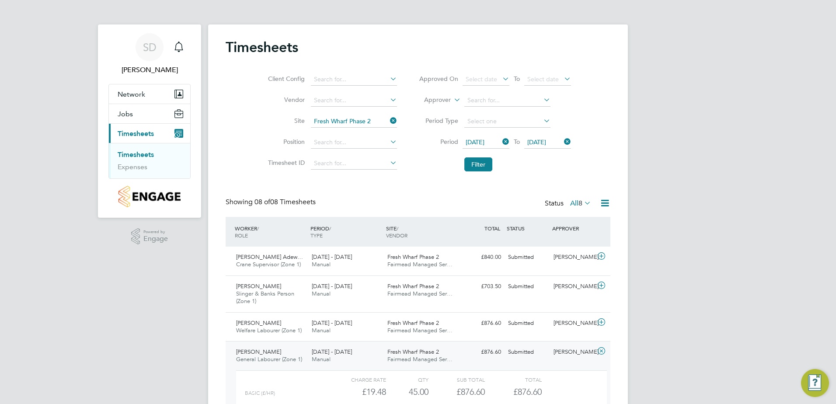
click at [606, 203] on icon at bounding box center [604, 203] width 11 height 11
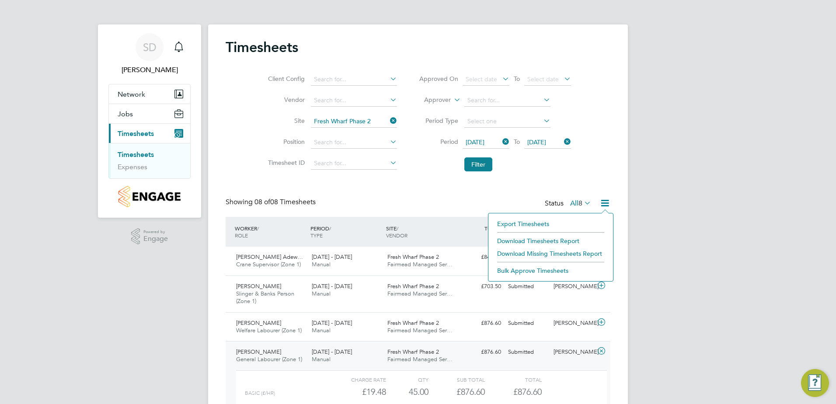
click at [559, 240] on li "Download Timesheets Report" at bounding box center [551, 241] width 116 height 12
